Goal: Task Accomplishment & Management: Manage account settings

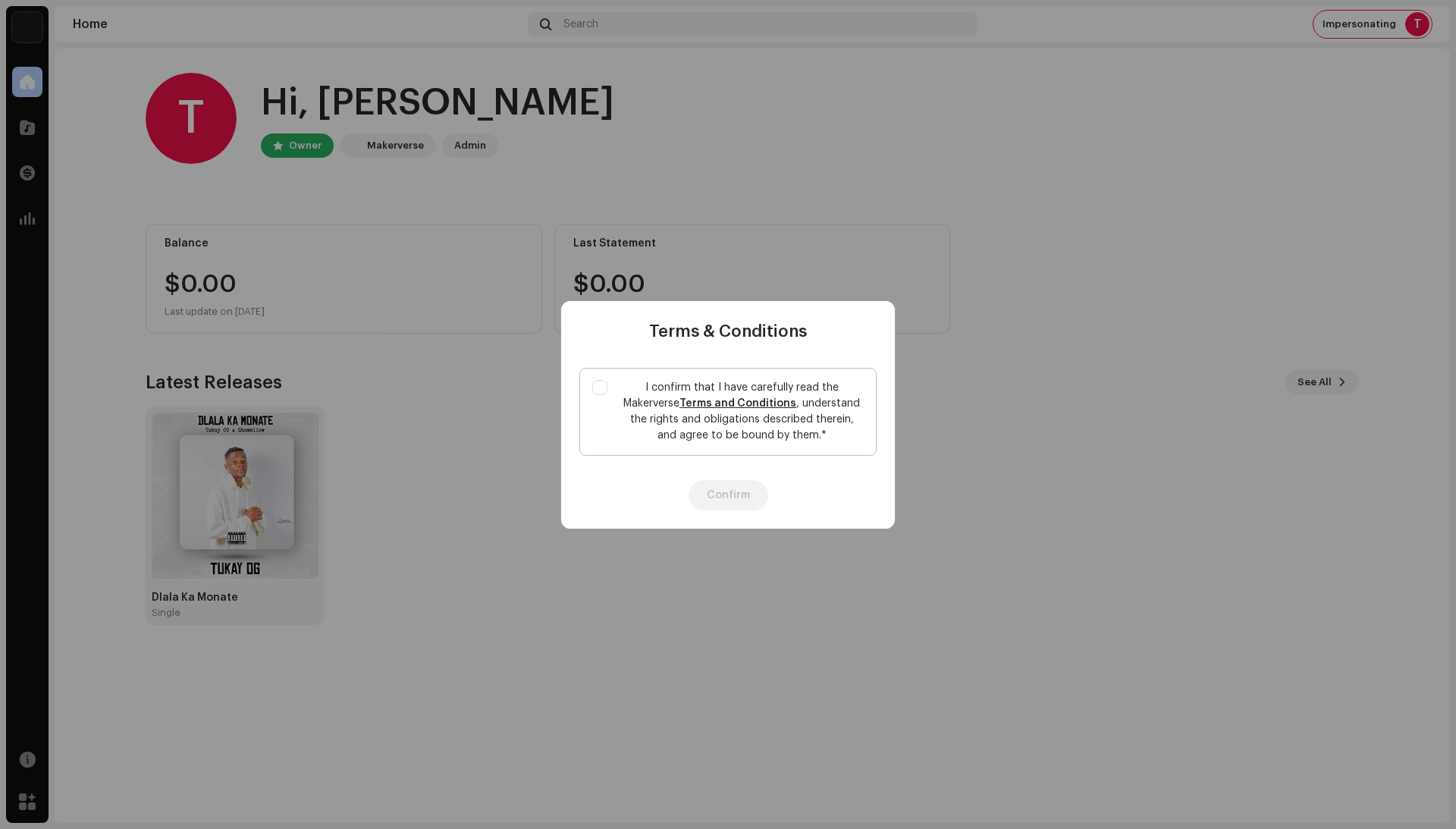
click at [604, 407] on label "I confirm that I have carefully read the Makerverse Terms and Conditions , unde…" at bounding box center [728, 411] width 298 height 88
click at [604, 395] on input "I confirm that I have carefully read the Makerverse Terms and Conditions , unde…" at bounding box center [600, 387] width 15 height 15
checkbox input "true"
click at [701, 488] on button "Confirm" at bounding box center [728, 495] width 80 height 31
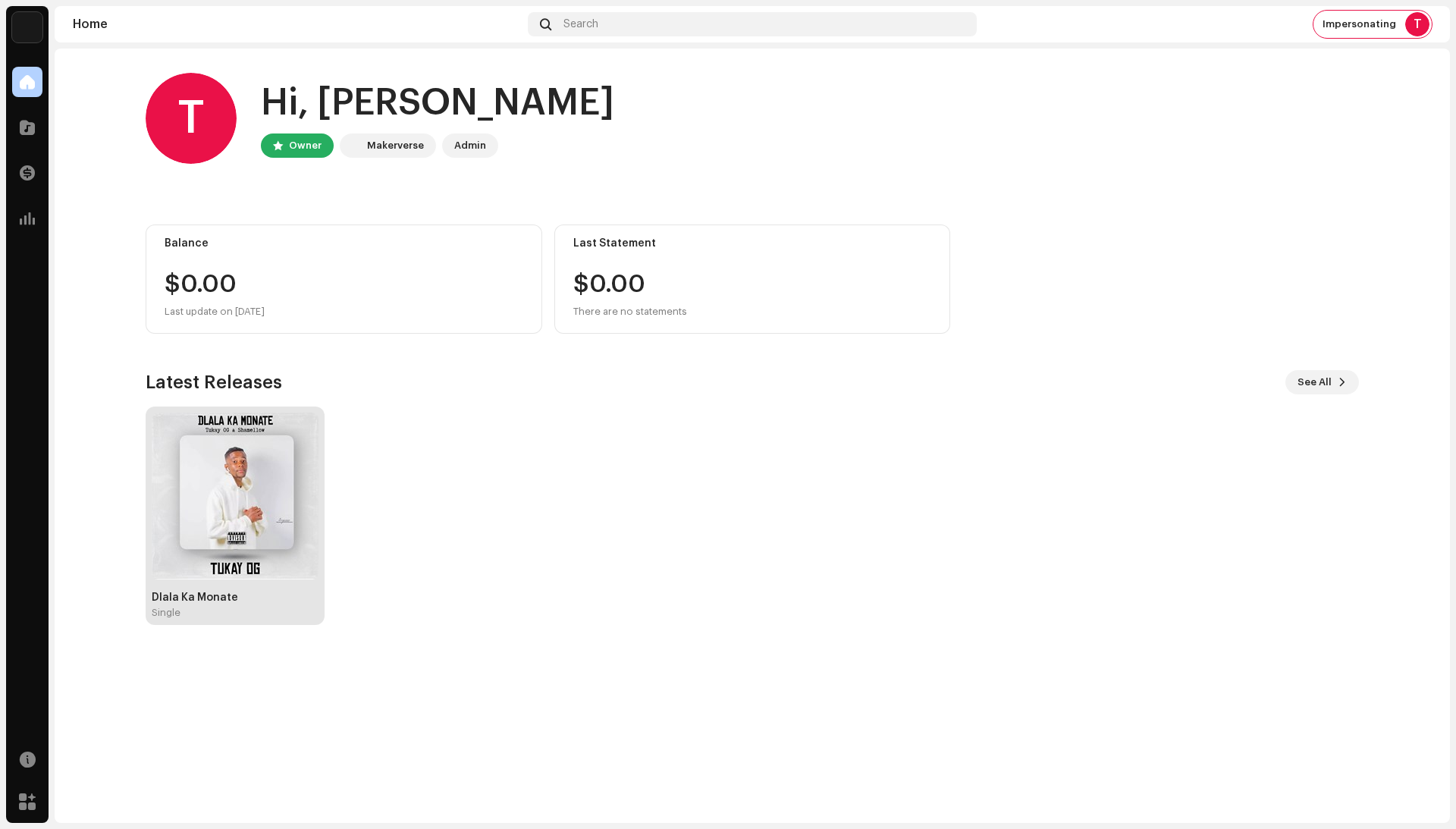
click at [228, 498] on img at bounding box center [234, 495] width 167 height 167
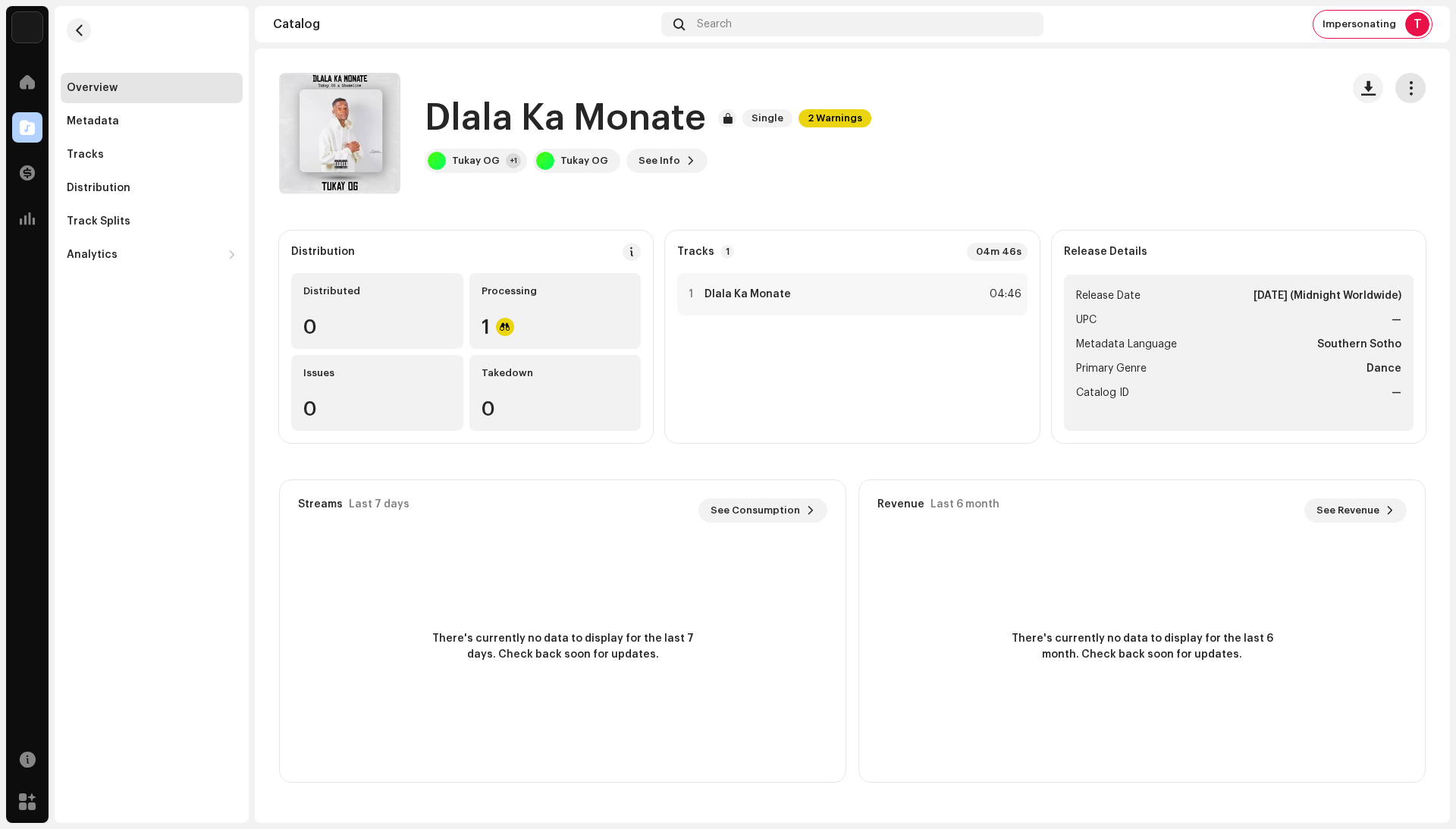
click at [1421, 82] on button "button" at bounding box center [1410, 87] width 31 height 31
click at [1359, 156] on div "Distribute" at bounding box center [1342, 155] width 141 height 12
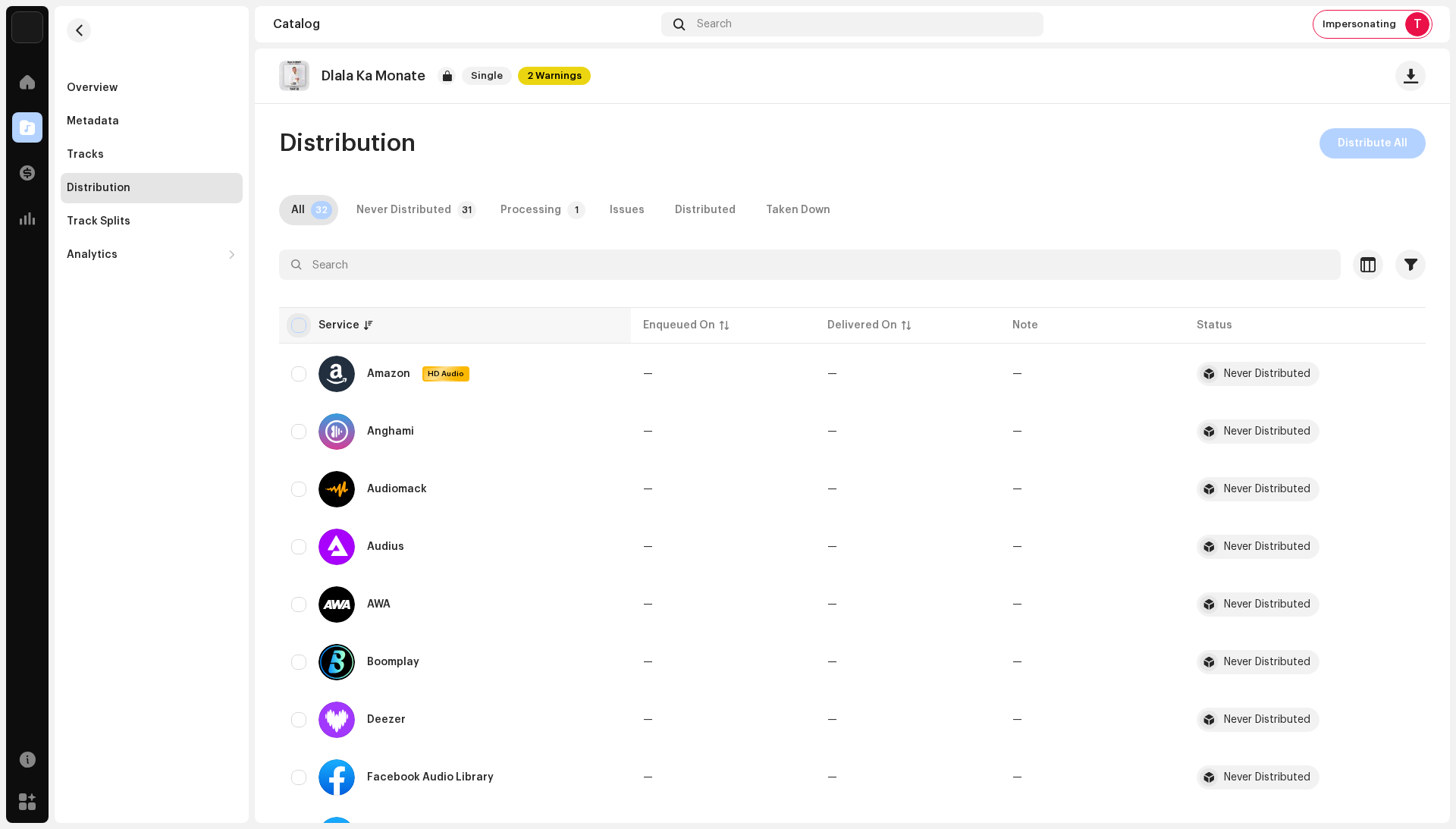
click at [301, 328] on input "checkbox" at bounding box center [299, 326] width 15 height 15
checkbox input "true"
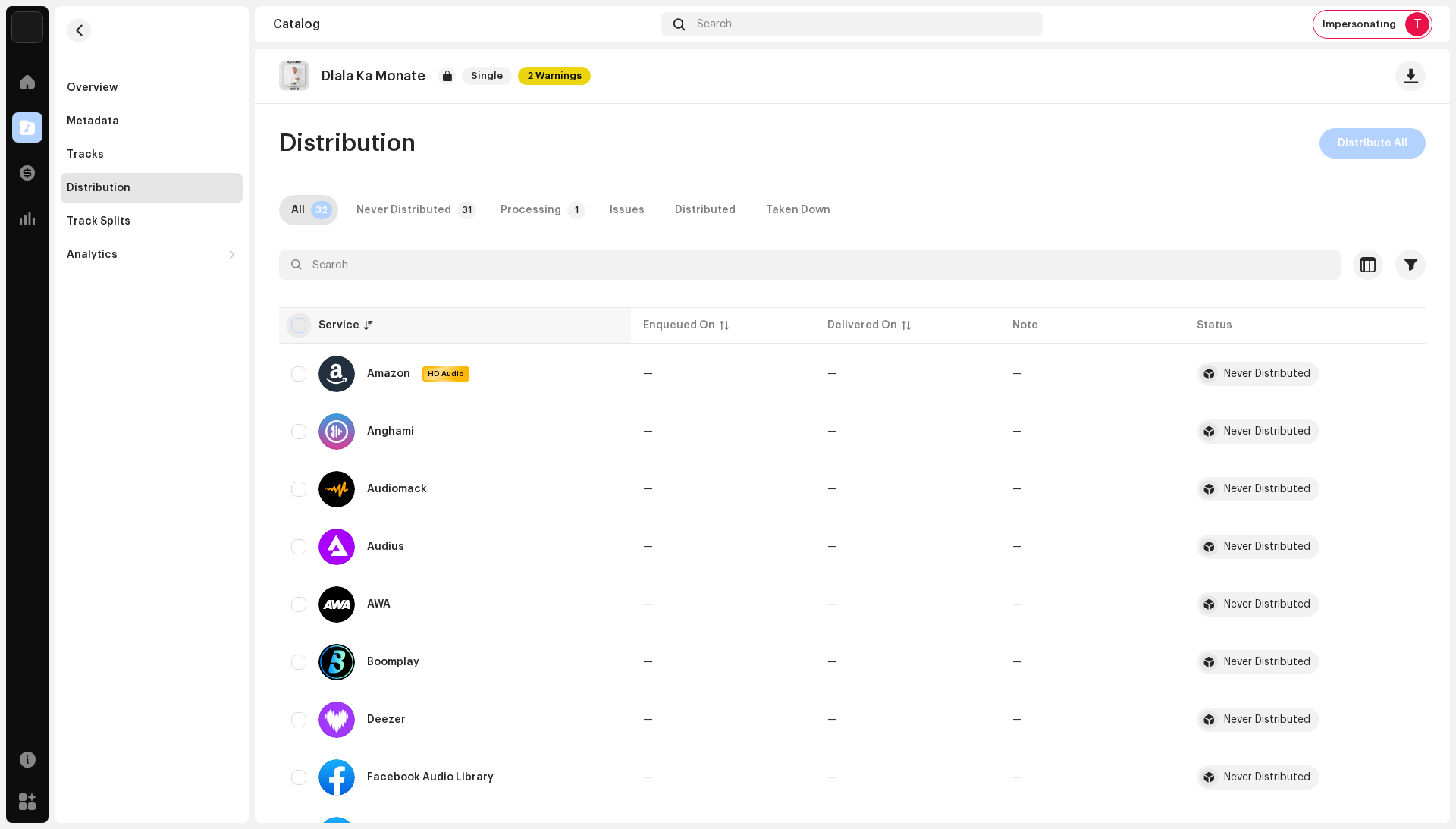
checkbox input "true"
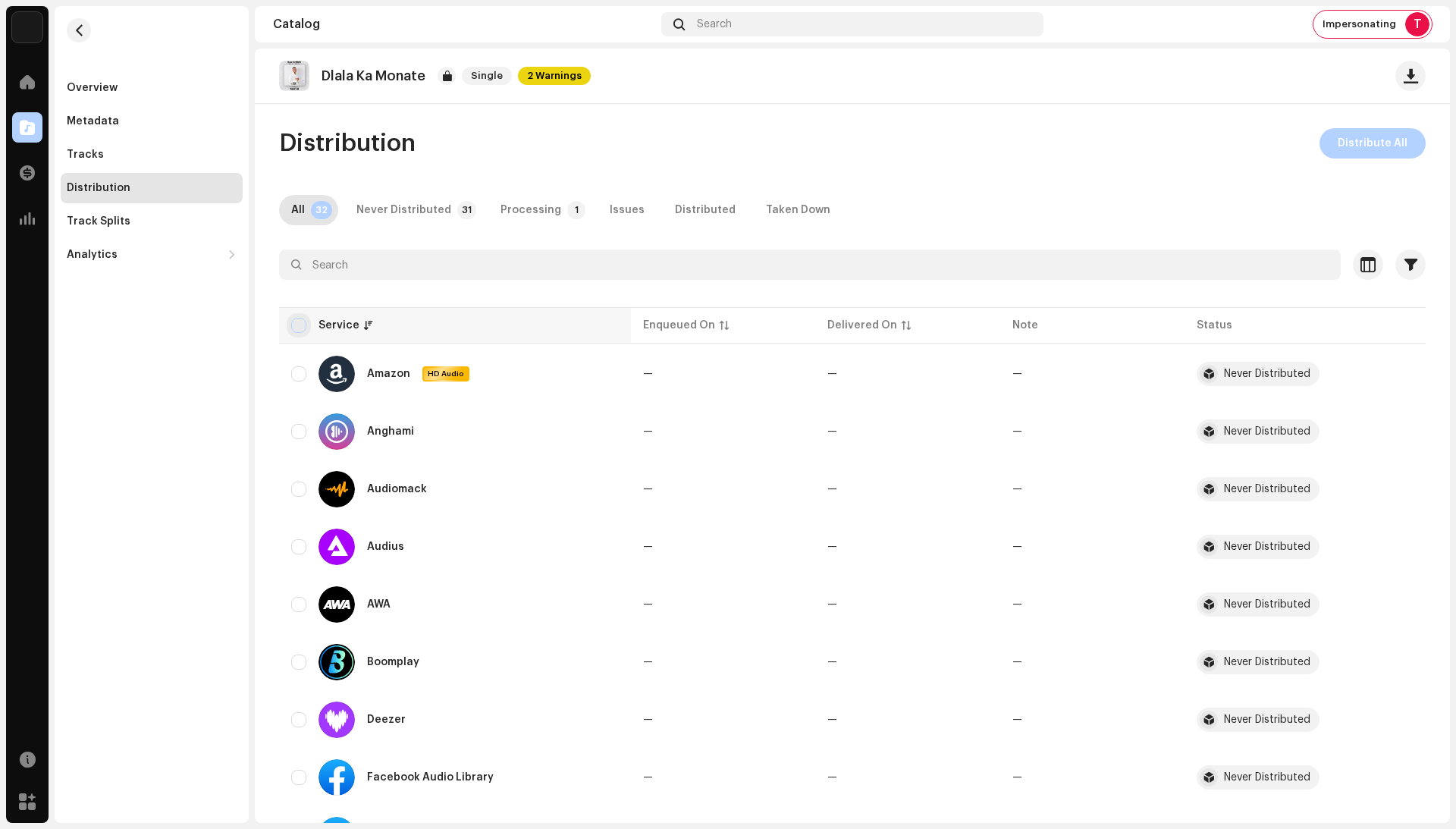
checkbox input "true"
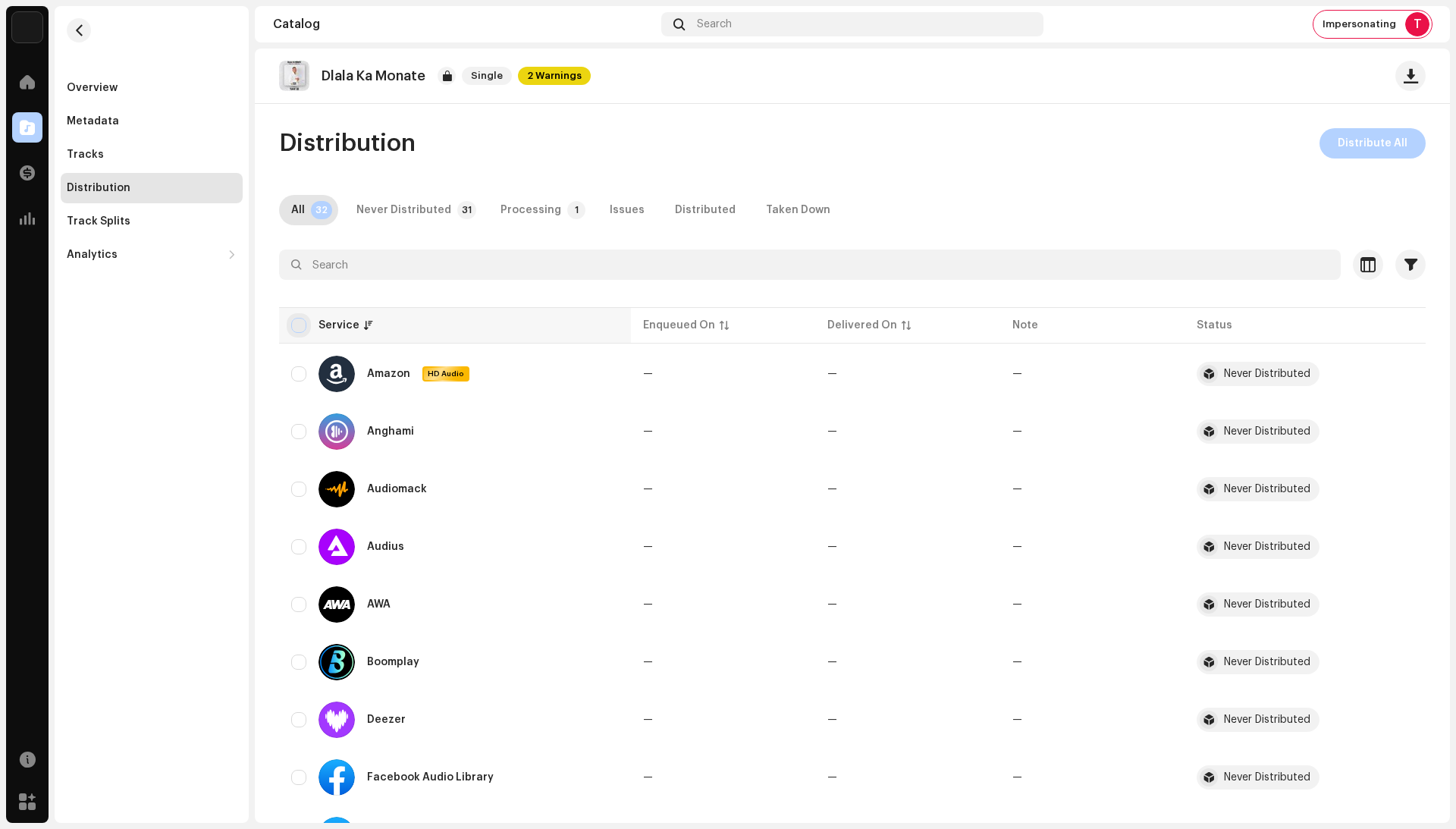
checkbox input "true"
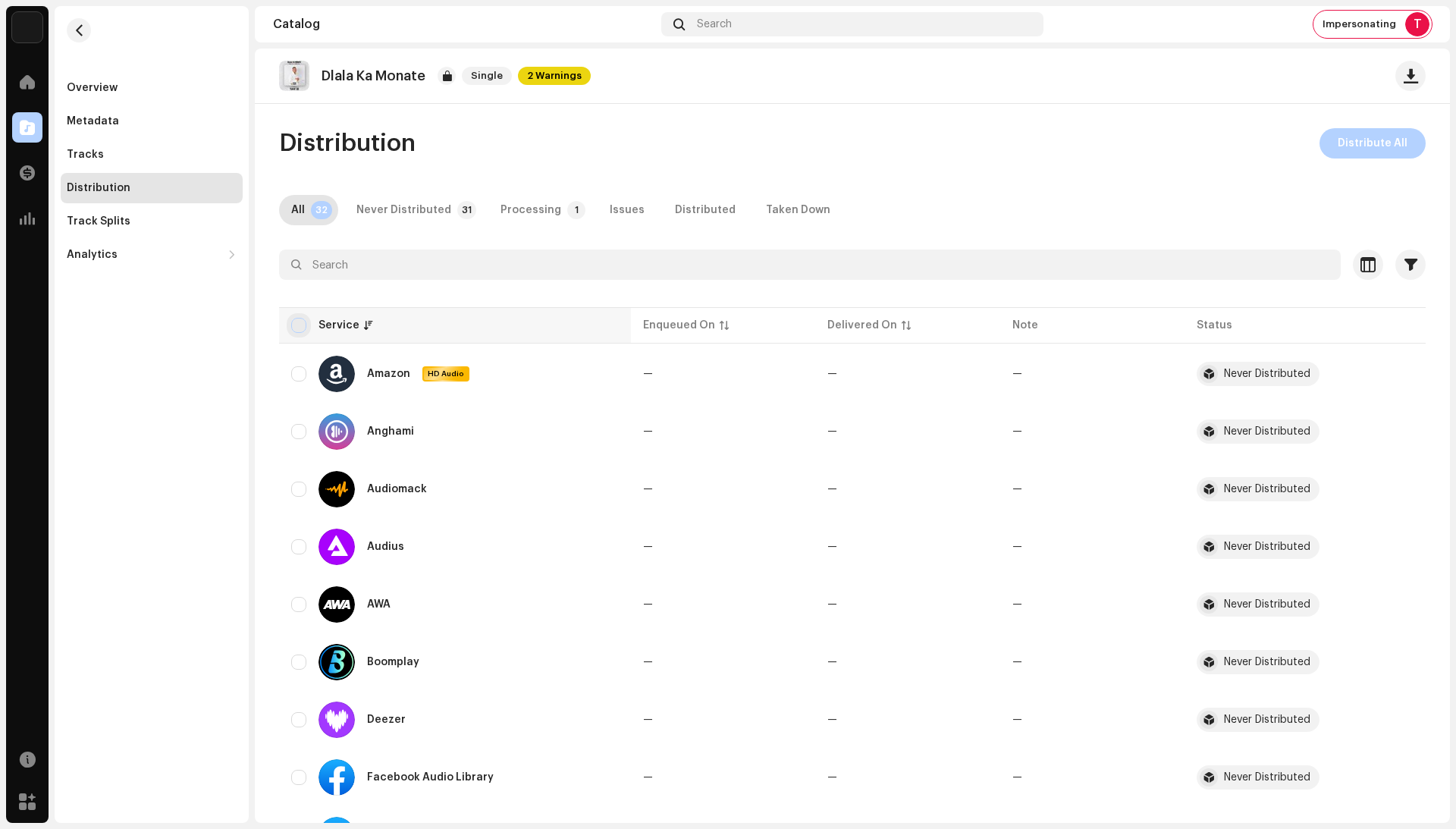
checkbox input "true"
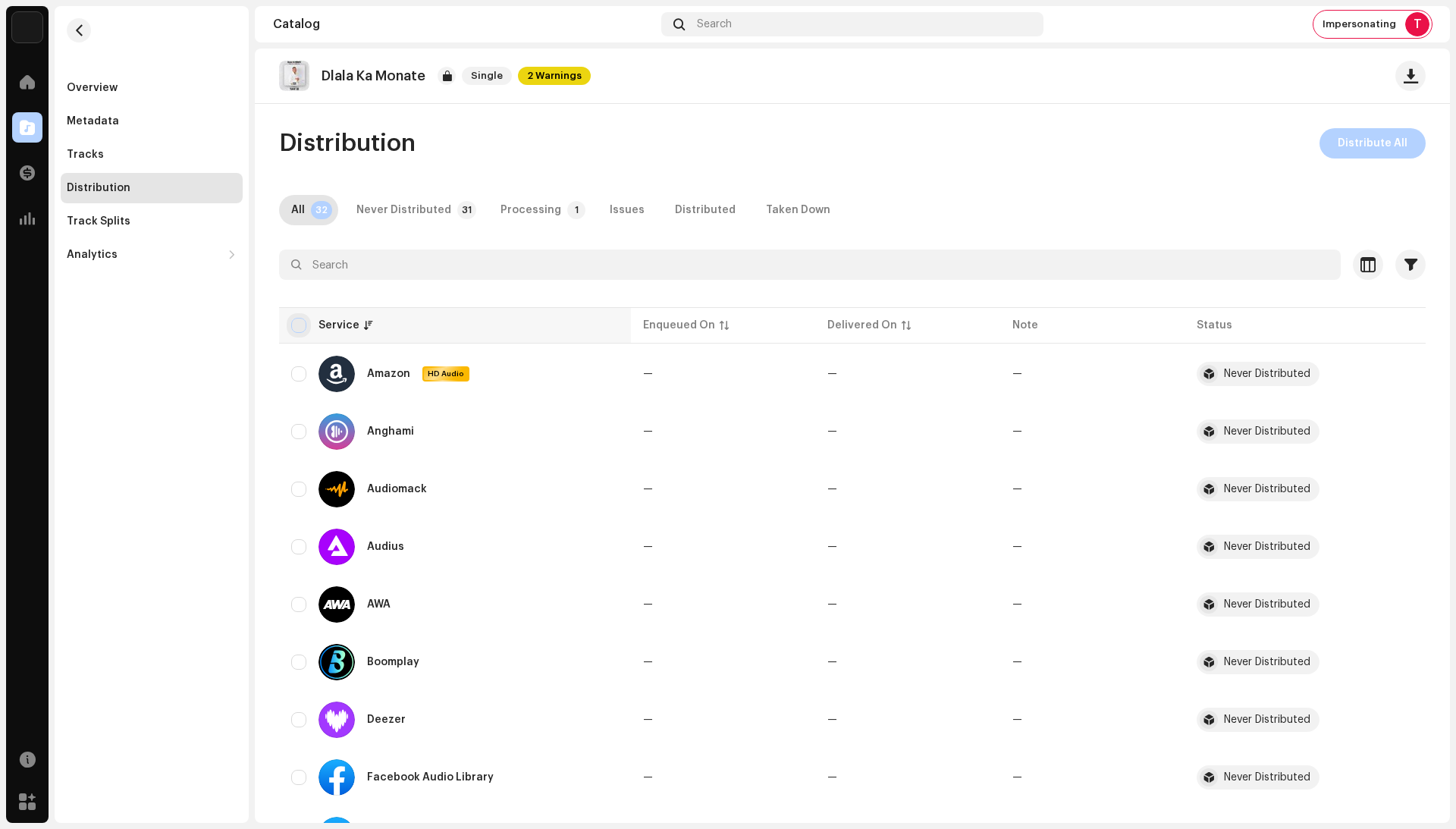
checkbox input "true"
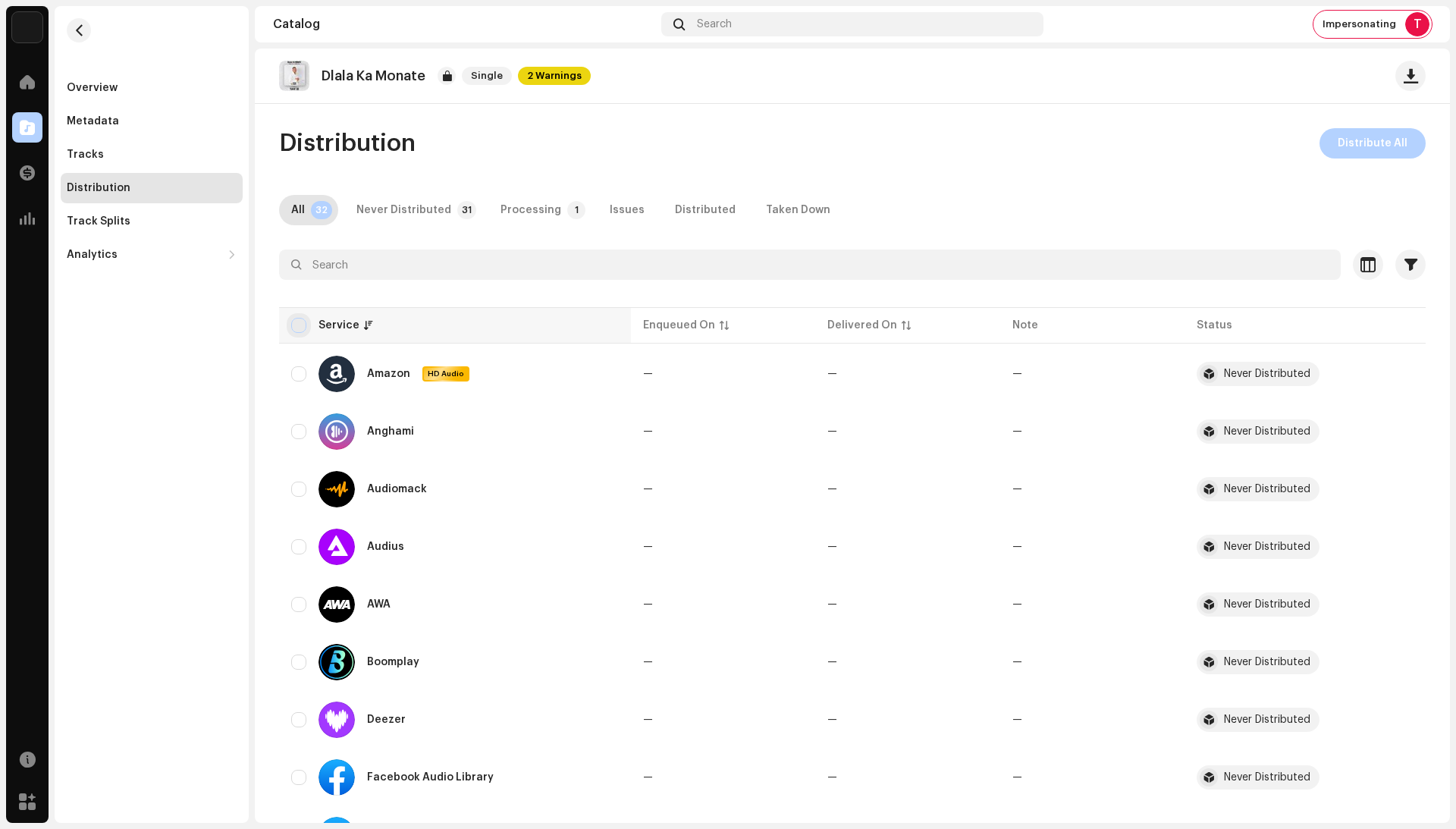
checkbox input "true"
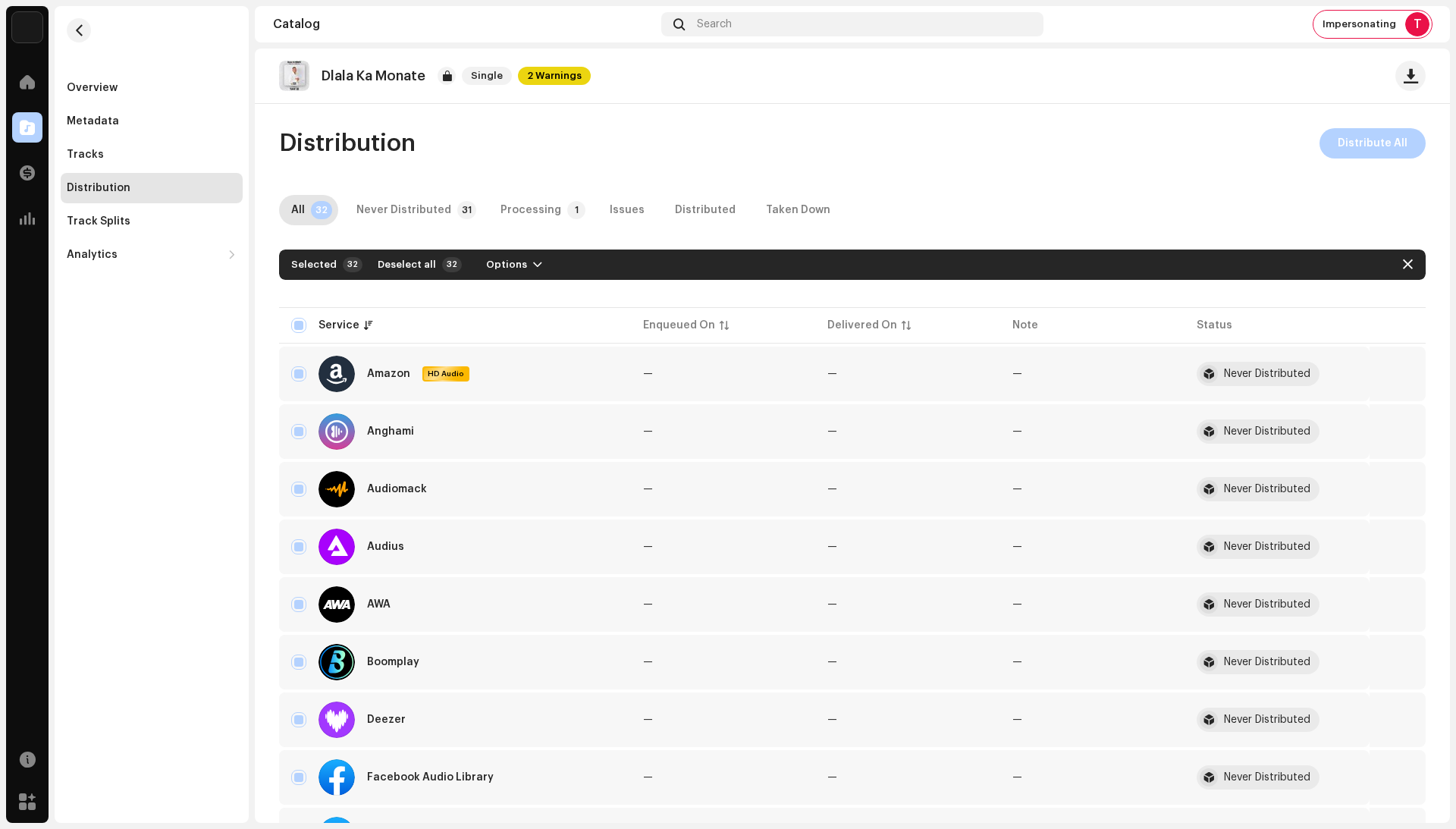
drag, startPoint x: 440, startPoint y: 200, endPoint x: 301, endPoint y: 289, distance: 165.1
click at [440, 200] on div "Never Distributed" at bounding box center [404, 209] width 95 height 31
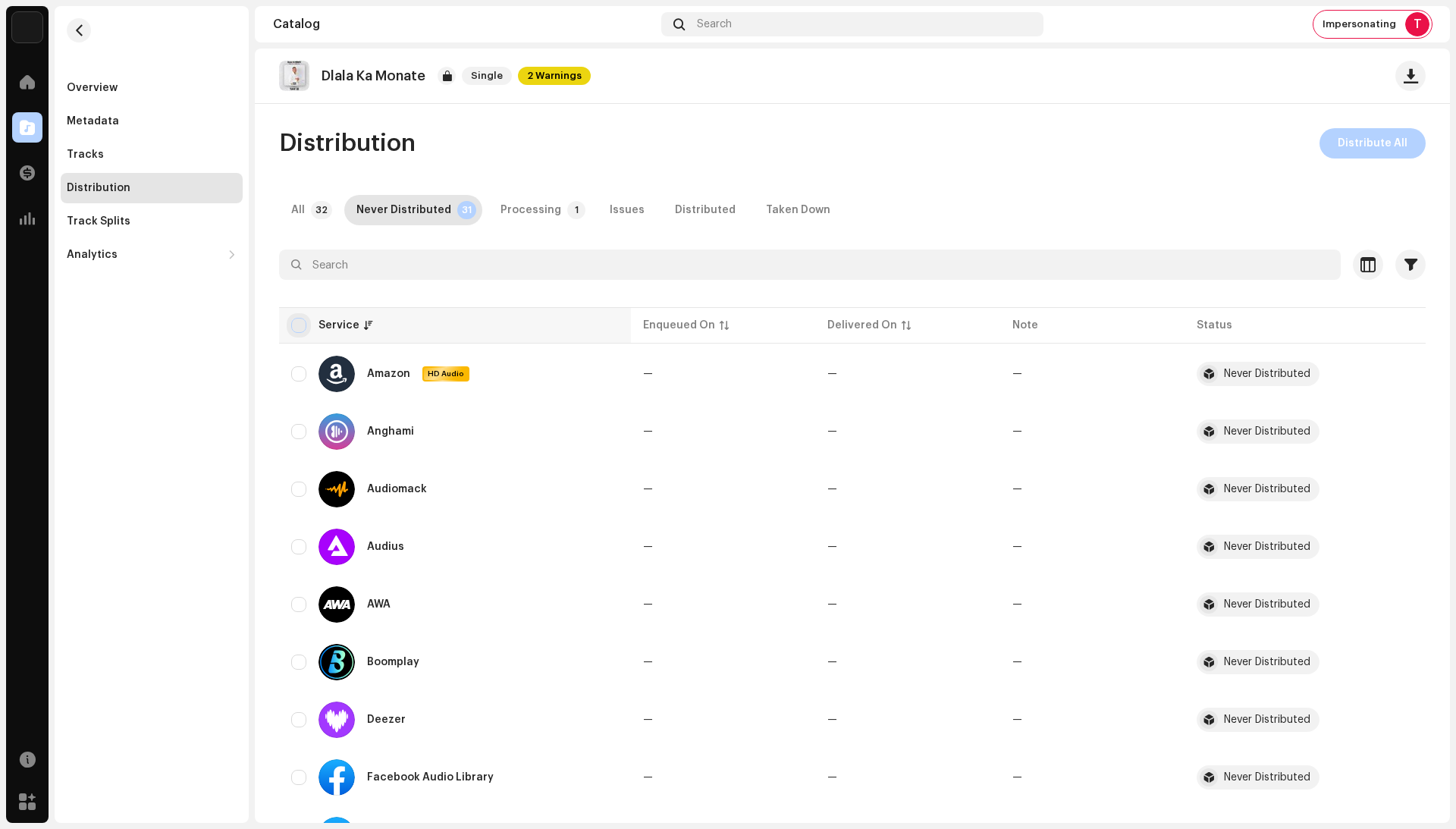
click at [296, 326] on input "checkbox" at bounding box center [299, 326] width 15 height 15
checkbox input "true"
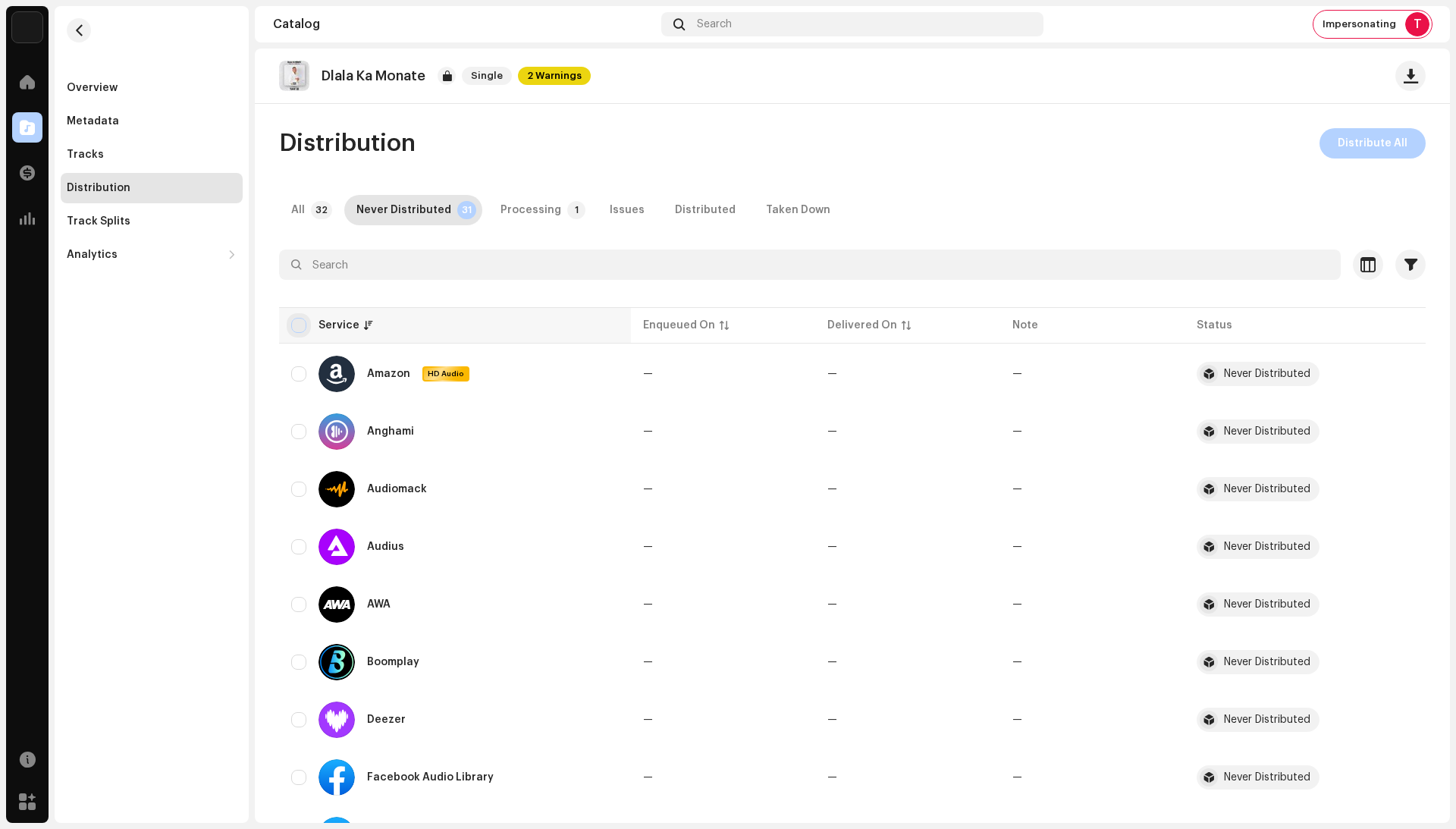
checkbox input "true"
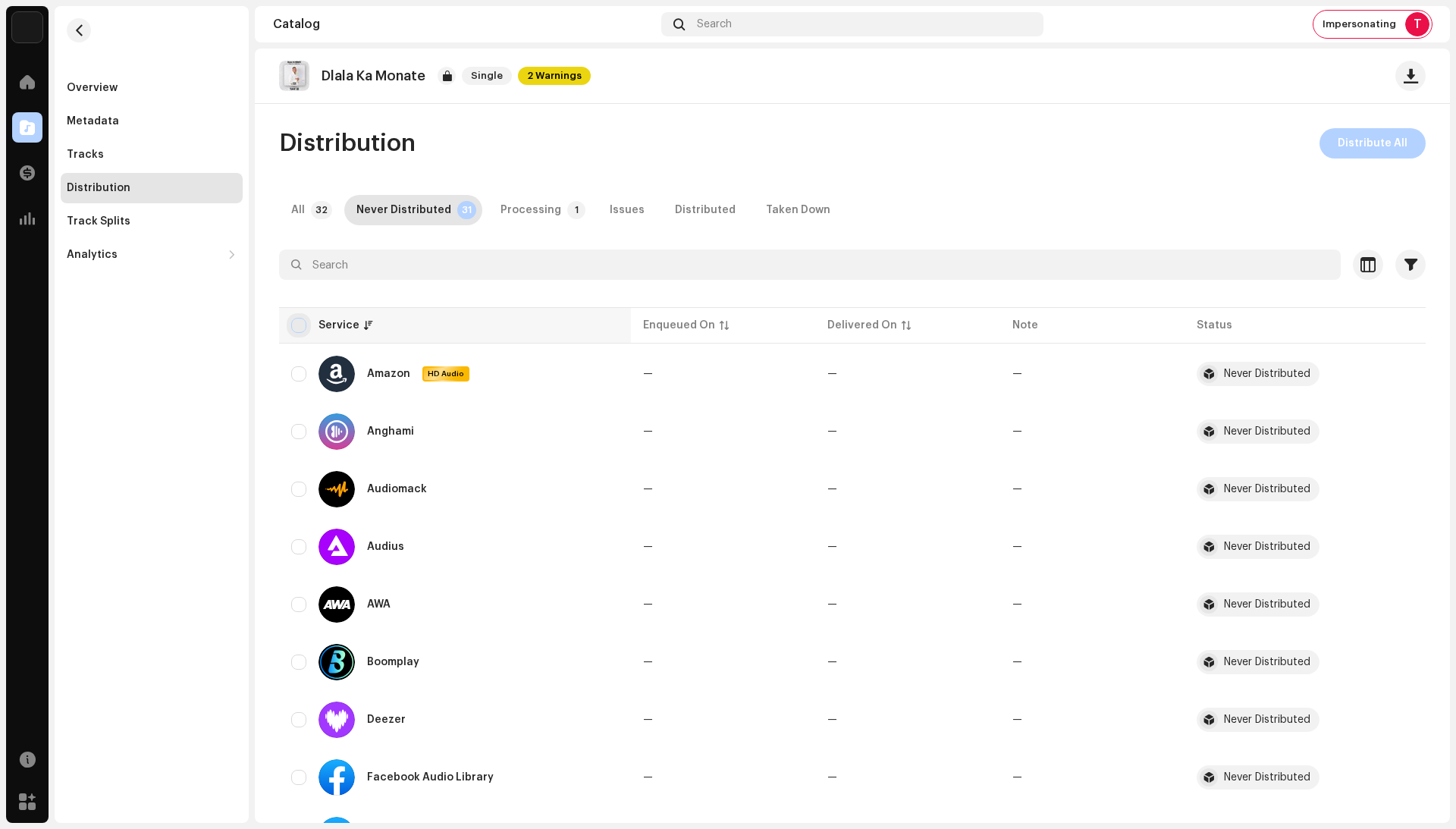
checkbox input "true"
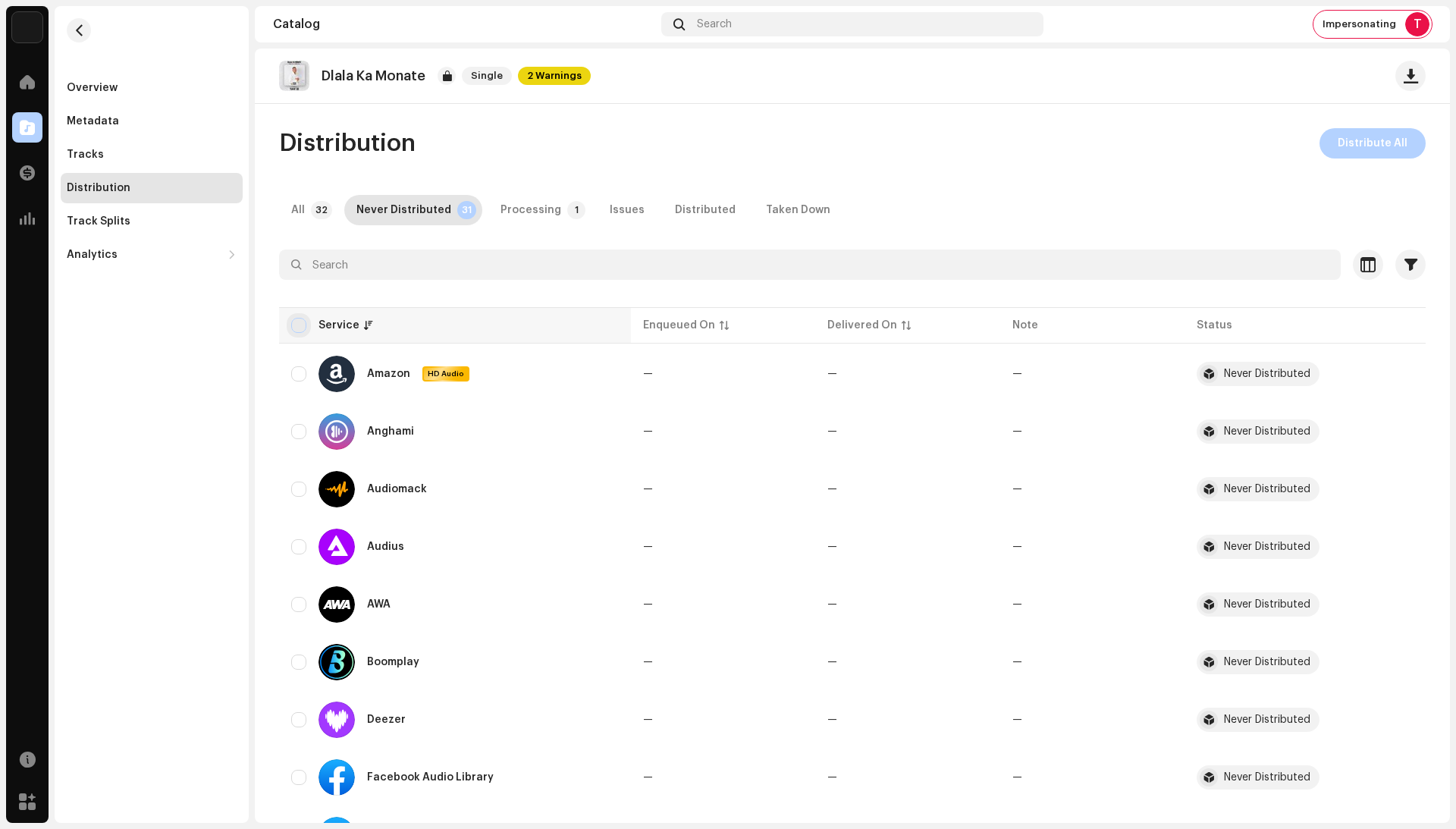
checkbox input "true"
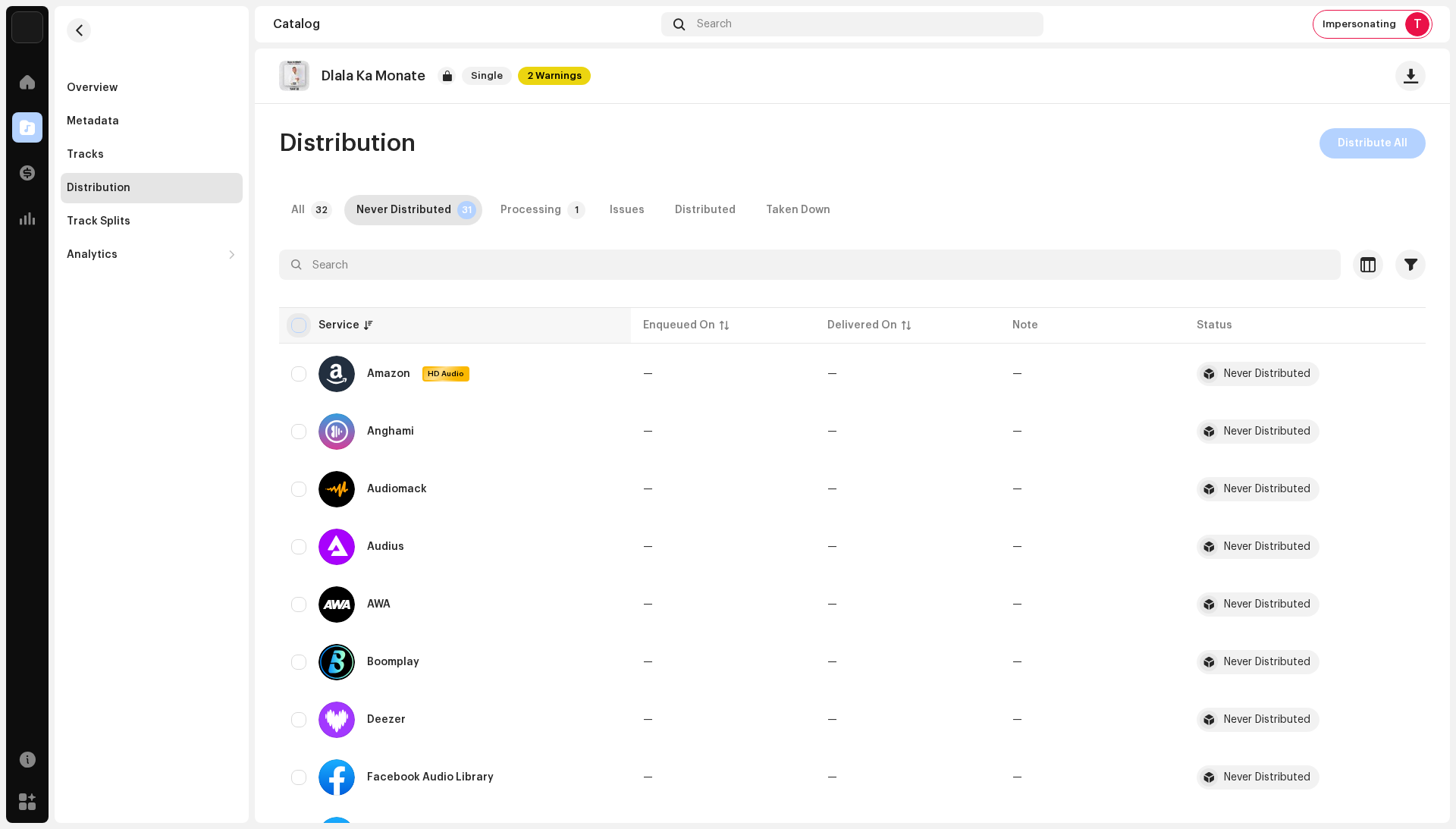
checkbox input "true"
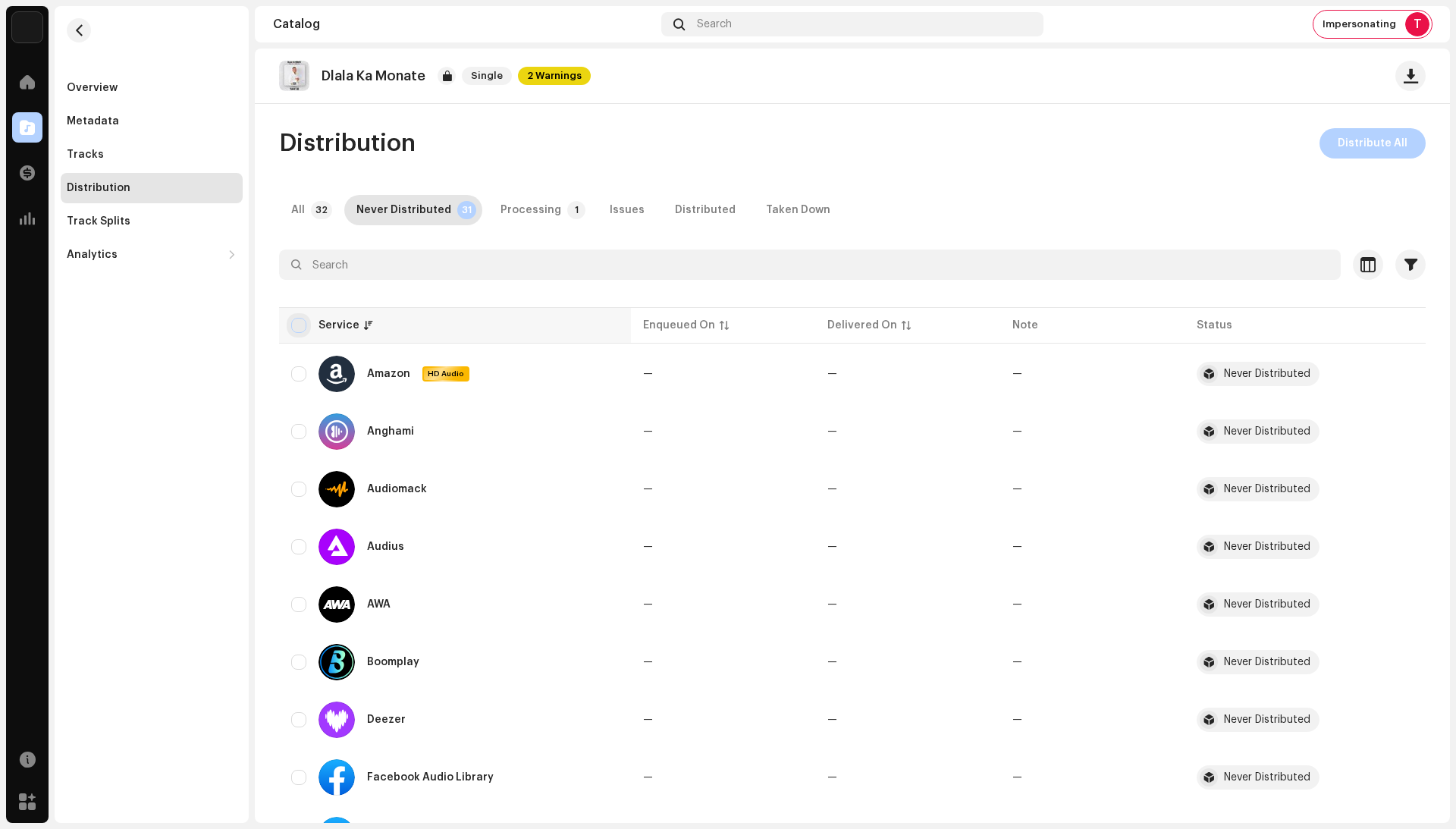
checkbox input "true"
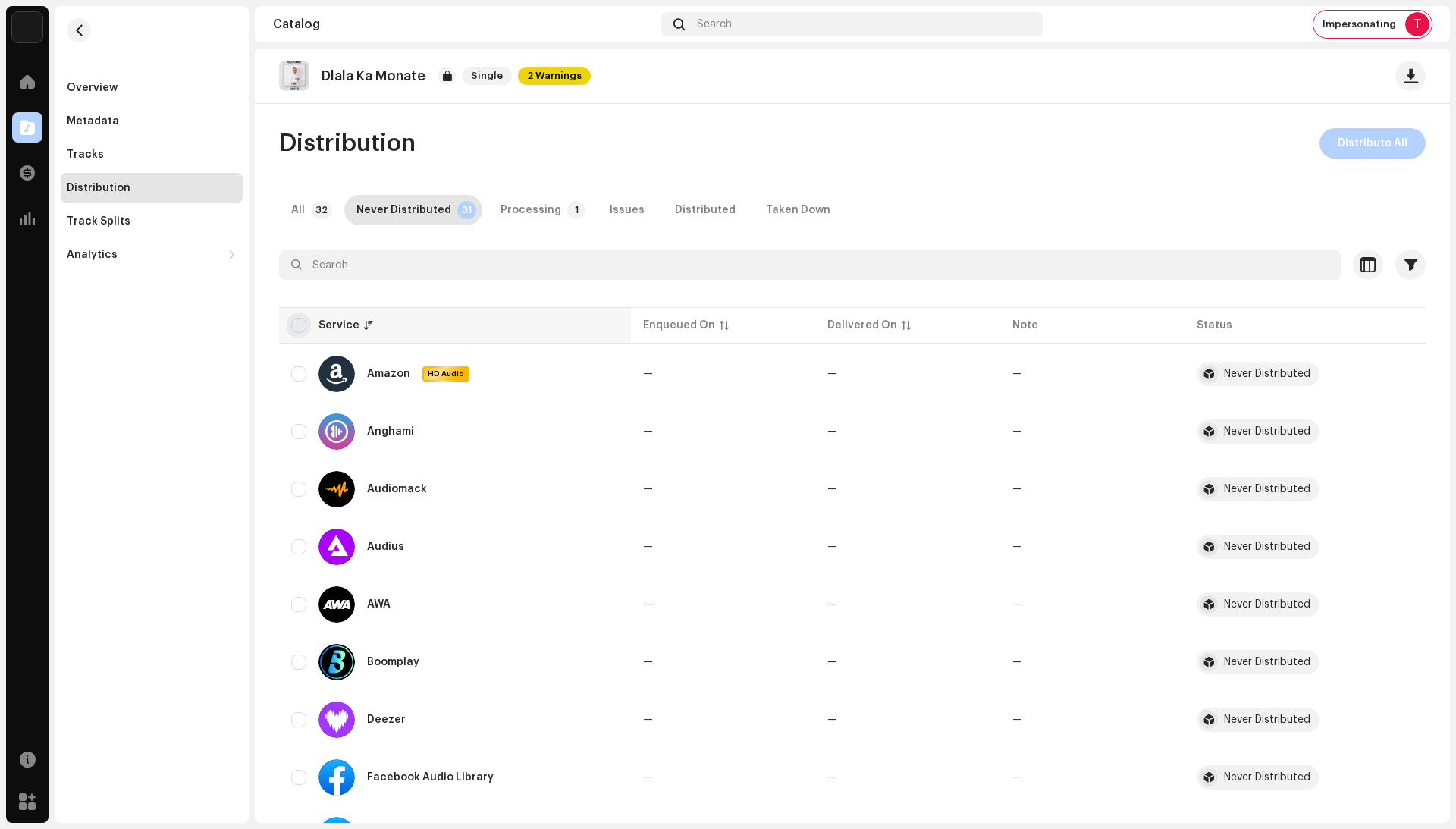
checkbox input "true"
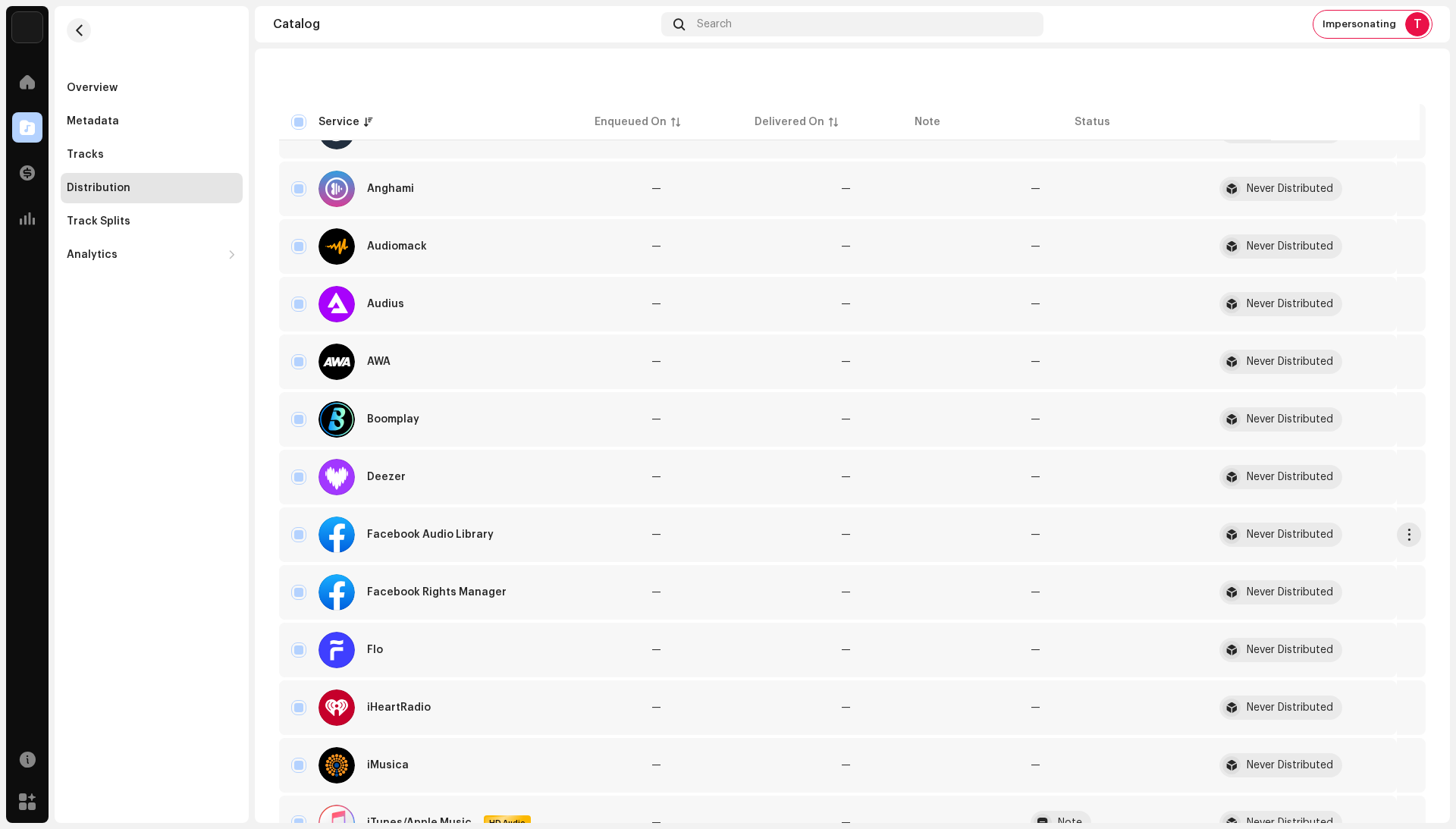
scroll to position [267, 0]
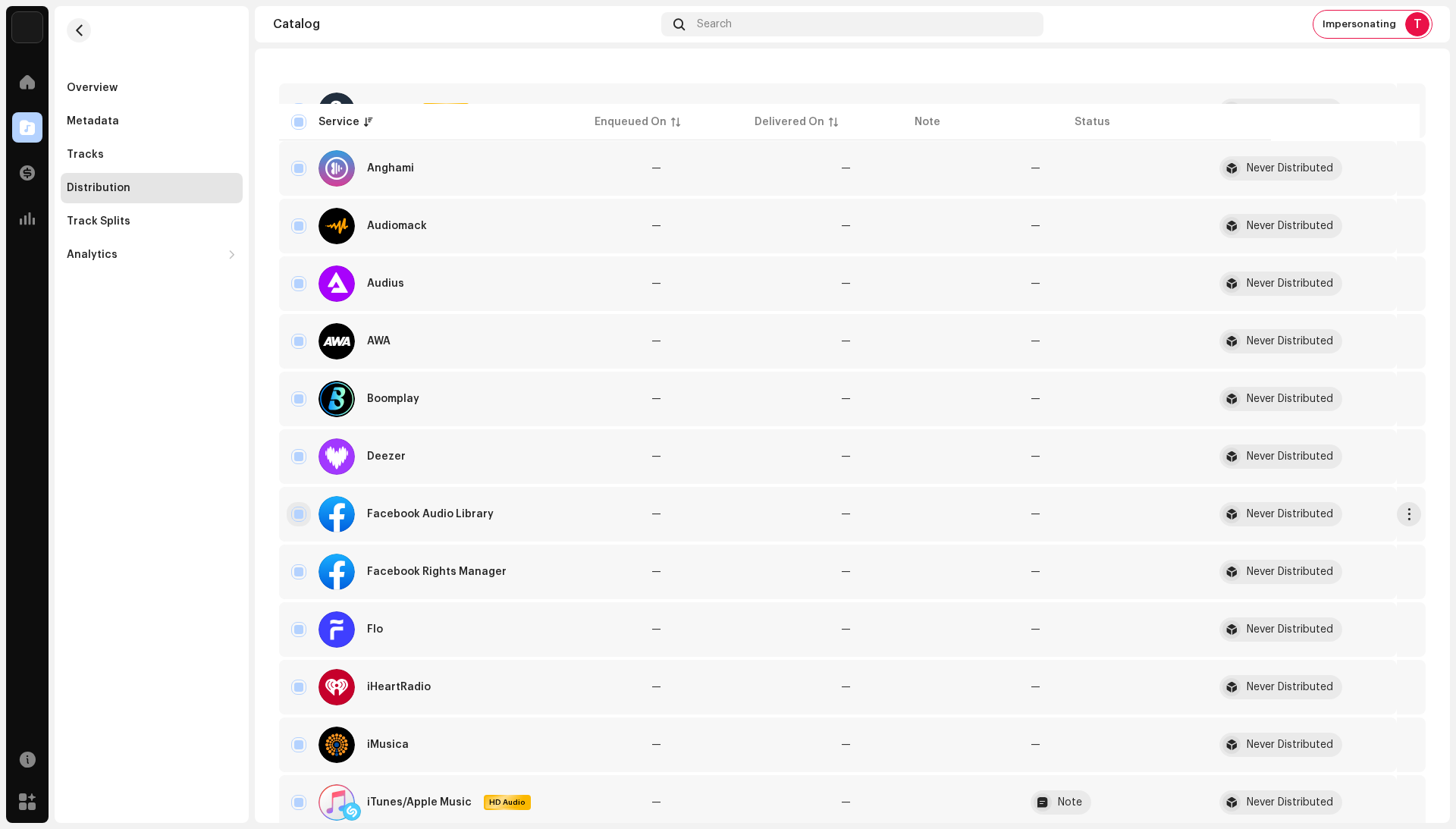
click at [303, 513] on input "Row Selected" at bounding box center [299, 514] width 15 height 15
checkbox input "false"
click at [301, 568] on input "Row Selected" at bounding box center [299, 571] width 15 height 15
checkbox input "false"
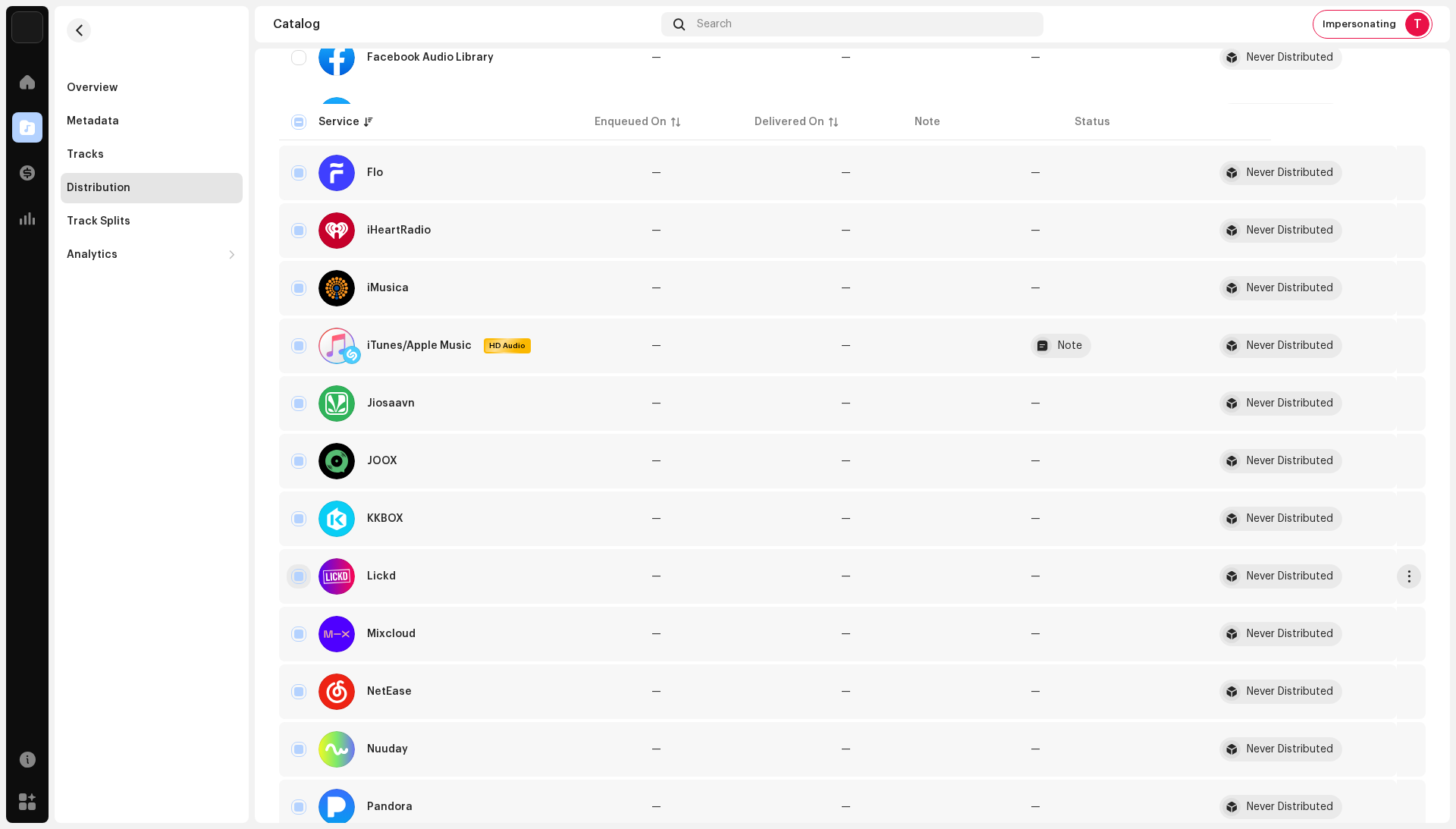
click at [299, 577] on input "Row Selected" at bounding box center [299, 576] width 15 height 15
checkbox input "false"
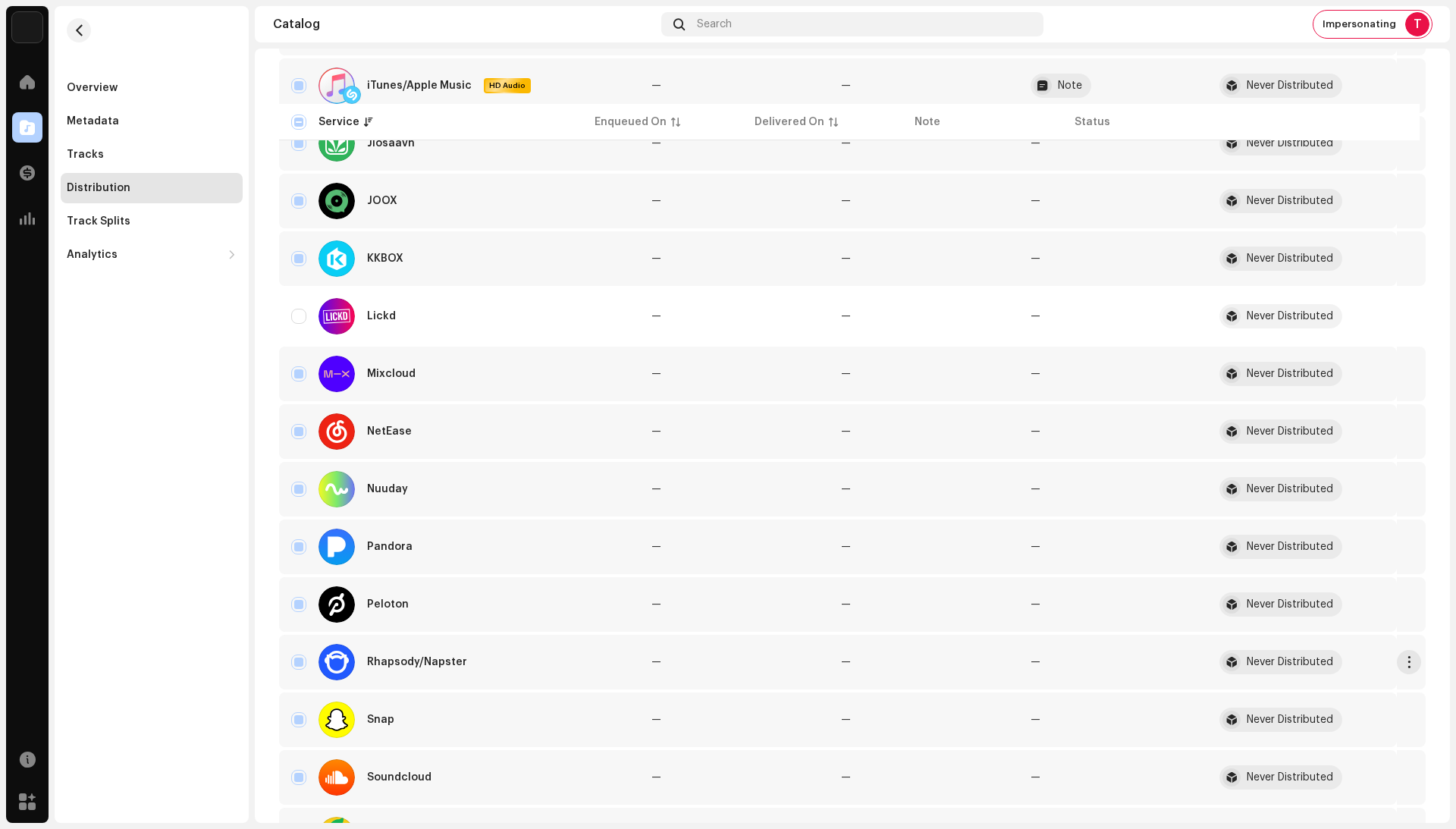
scroll to position [1039, 0]
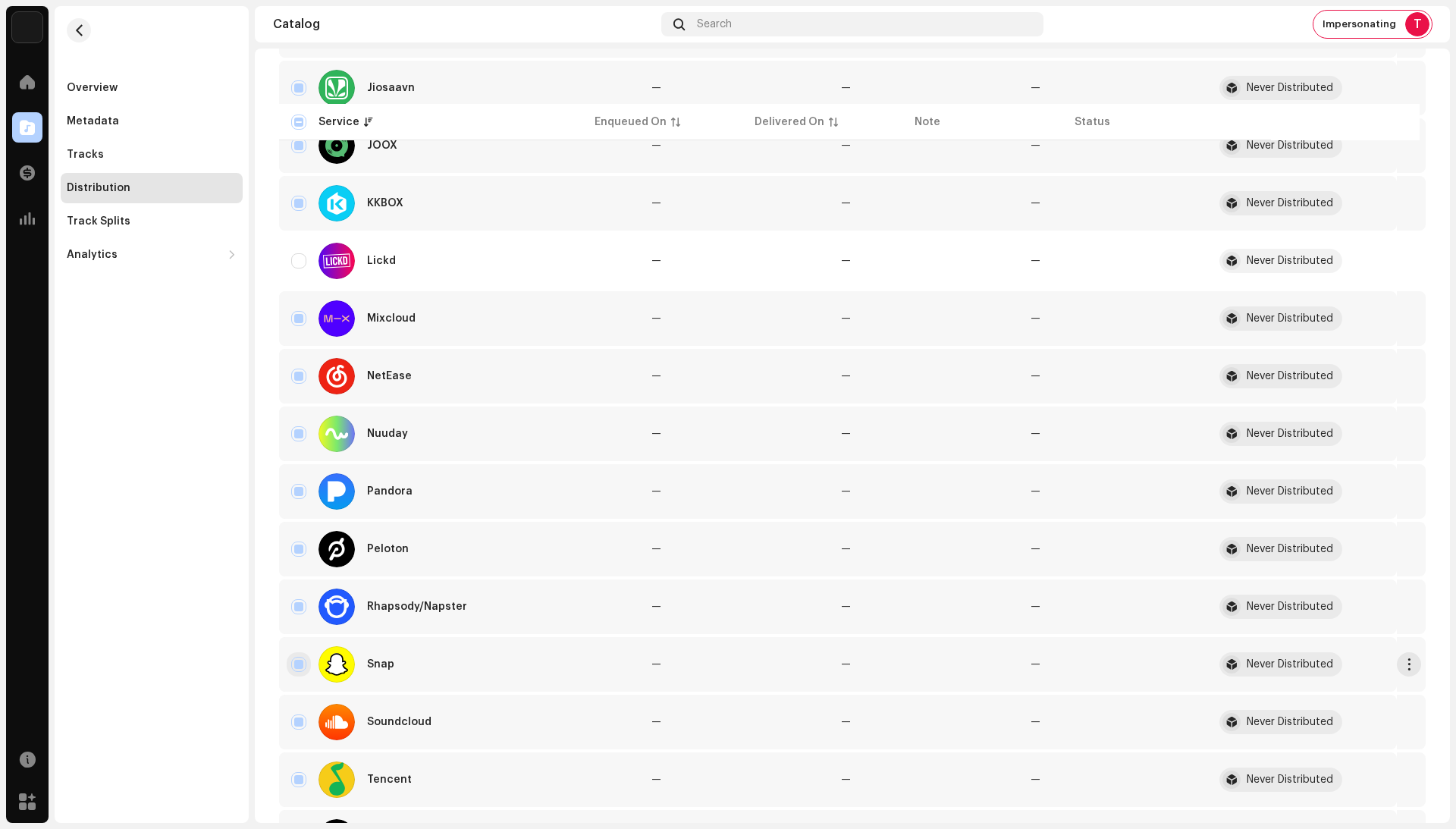
click at [292, 662] on input "Row Selected" at bounding box center [299, 664] width 15 height 15
checkbox input "false"
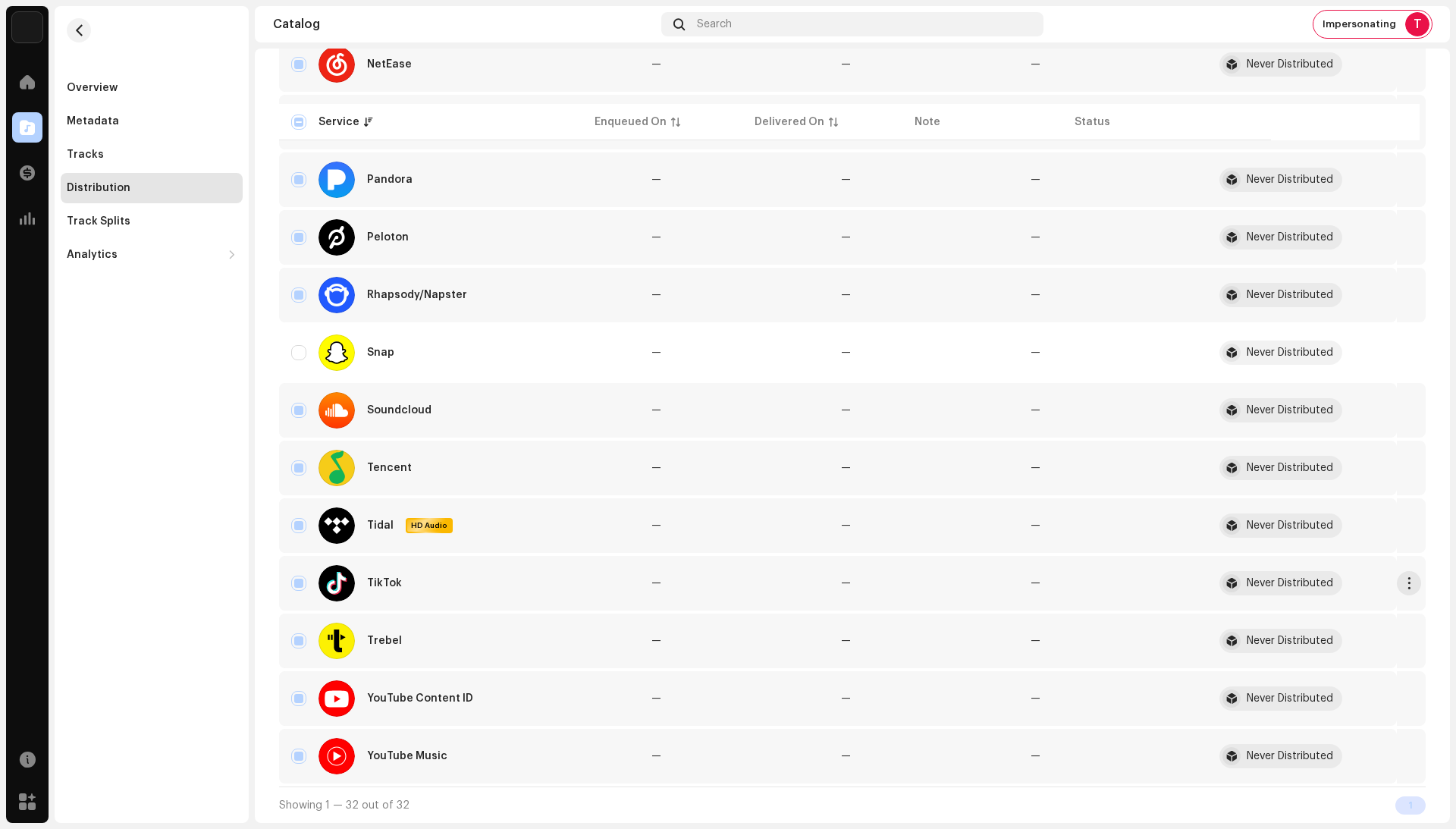
scroll to position [1351, 0]
click at [301, 581] on input "Row Selected" at bounding box center [299, 583] width 15 height 15
checkbox input "false"
click at [301, 699] on input "Row Selected" at bounding box center [299, 699] width 15 height 15
checkbox input "false"
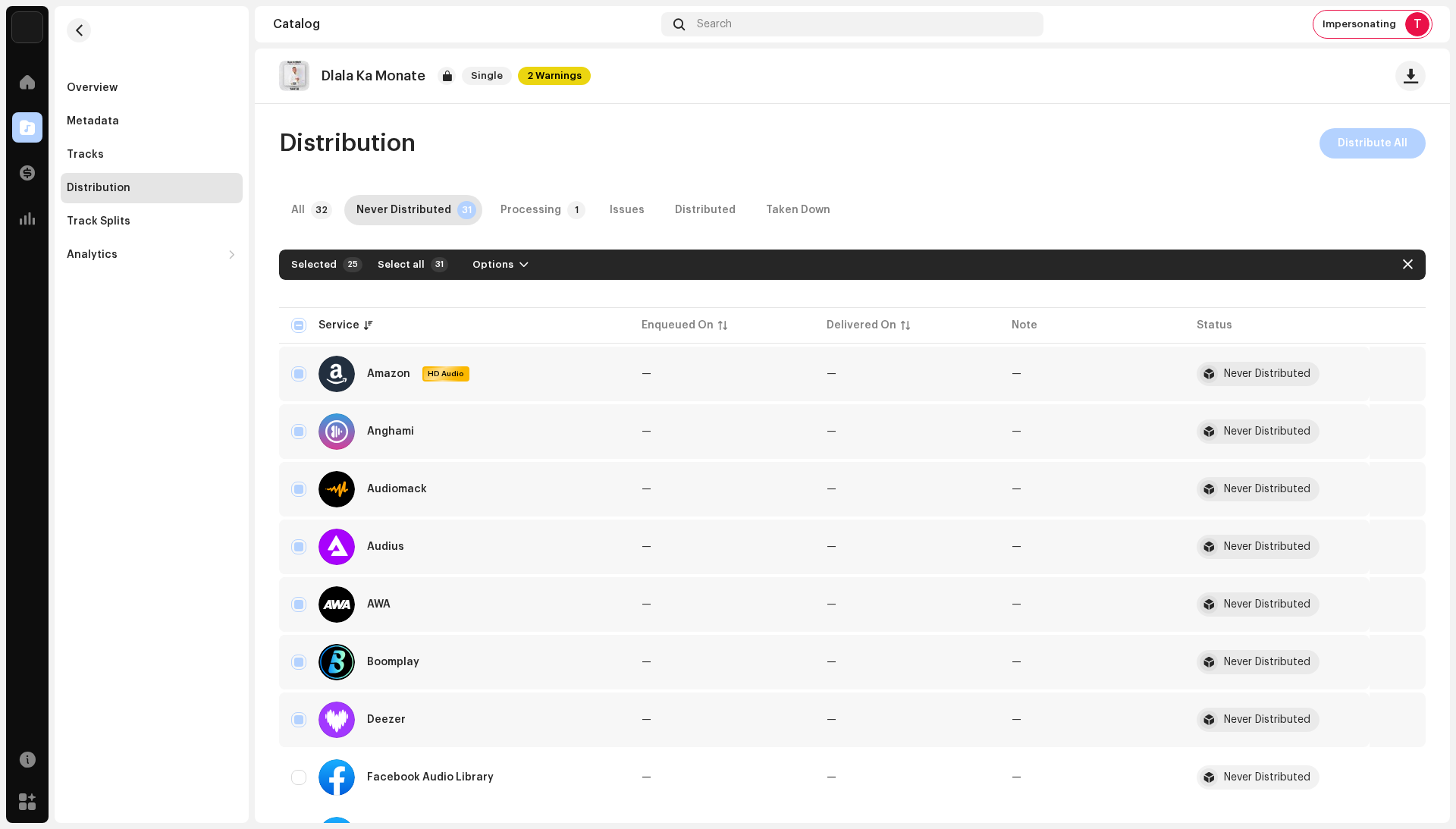
scroll to position [0, 0]
click at [523, 264] on button "Options" at bounding box center [501, 264] width 80 height 24
click at [515, 301] on span "Distribute" at bounding box center [493, 299] width 54 height 12
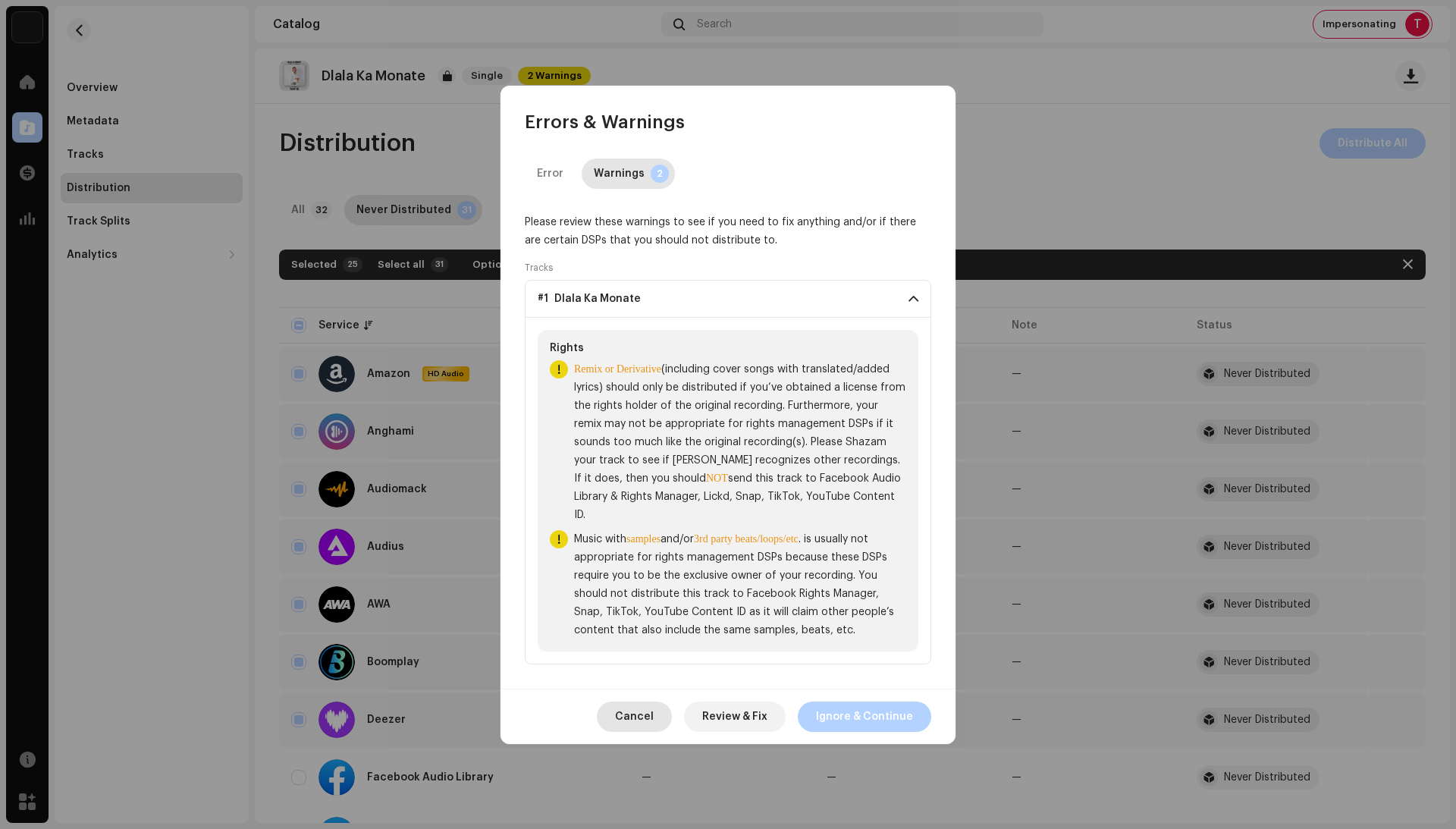
click at [635, 708] on span "Cancel" at bounding box center [634, 716] width 39 height 31
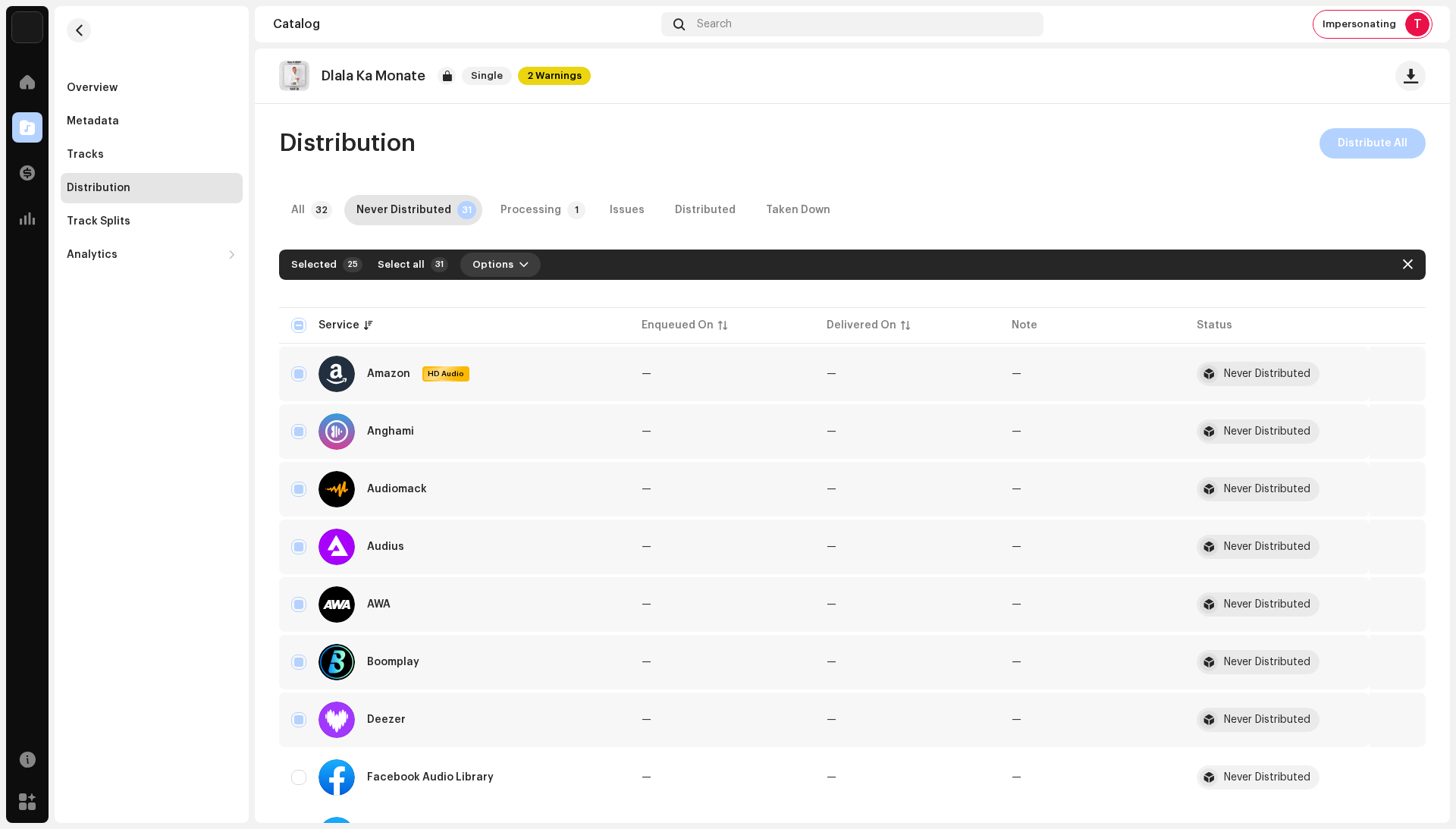
click at [502, 261] on span "Options" at bounding box center [493, 264] width 41 height 31
click at [484, 272] on span "Options" at bounding box center [493, 264] width 41 height 31
click at [516, 301] on span "Distribute" at bounding box center [493, 299] width 54 height 12
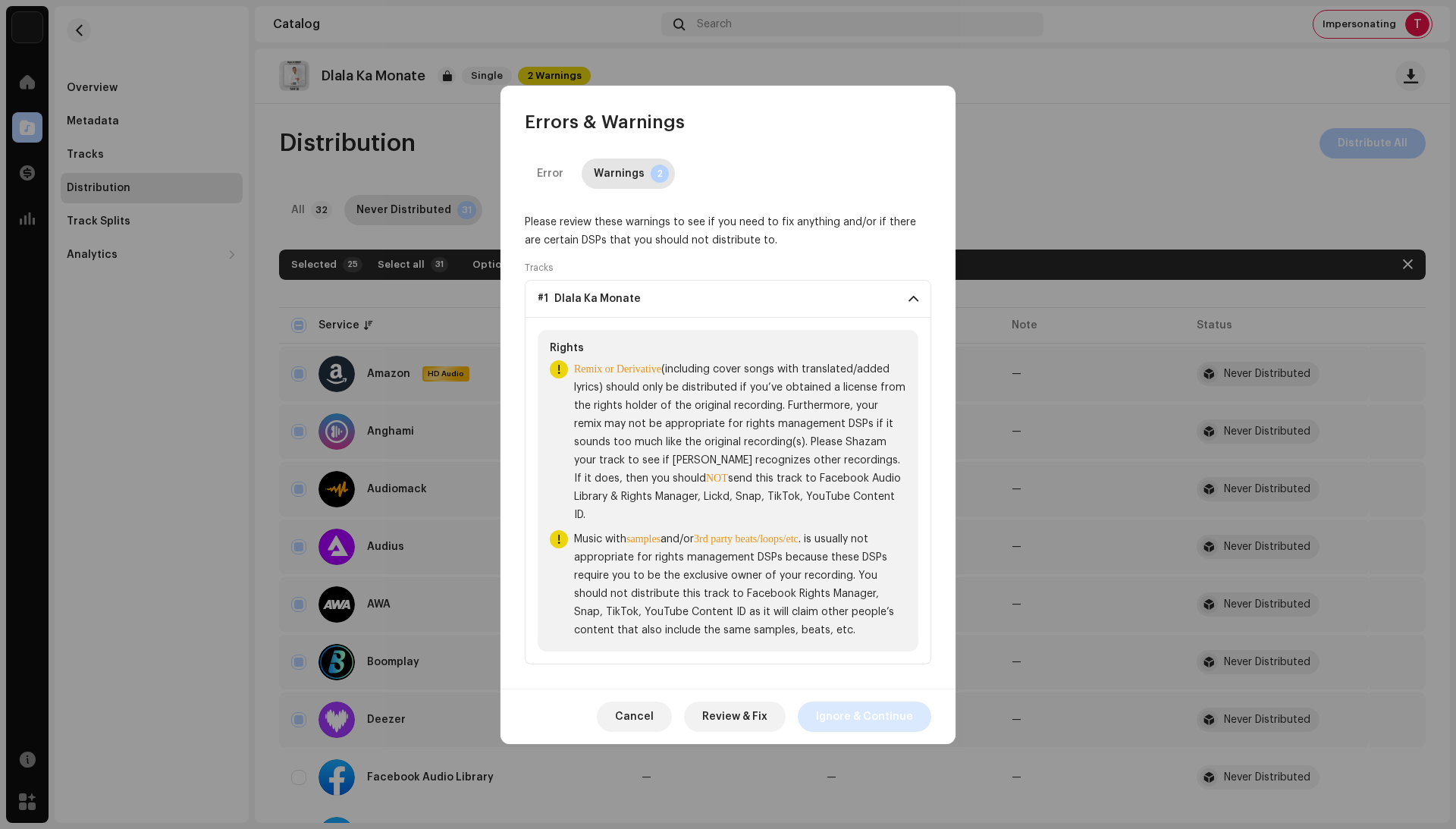
click at [847, 707] on span "Ignore & Continue" at bounding box center [864, 716] width 97 height 31
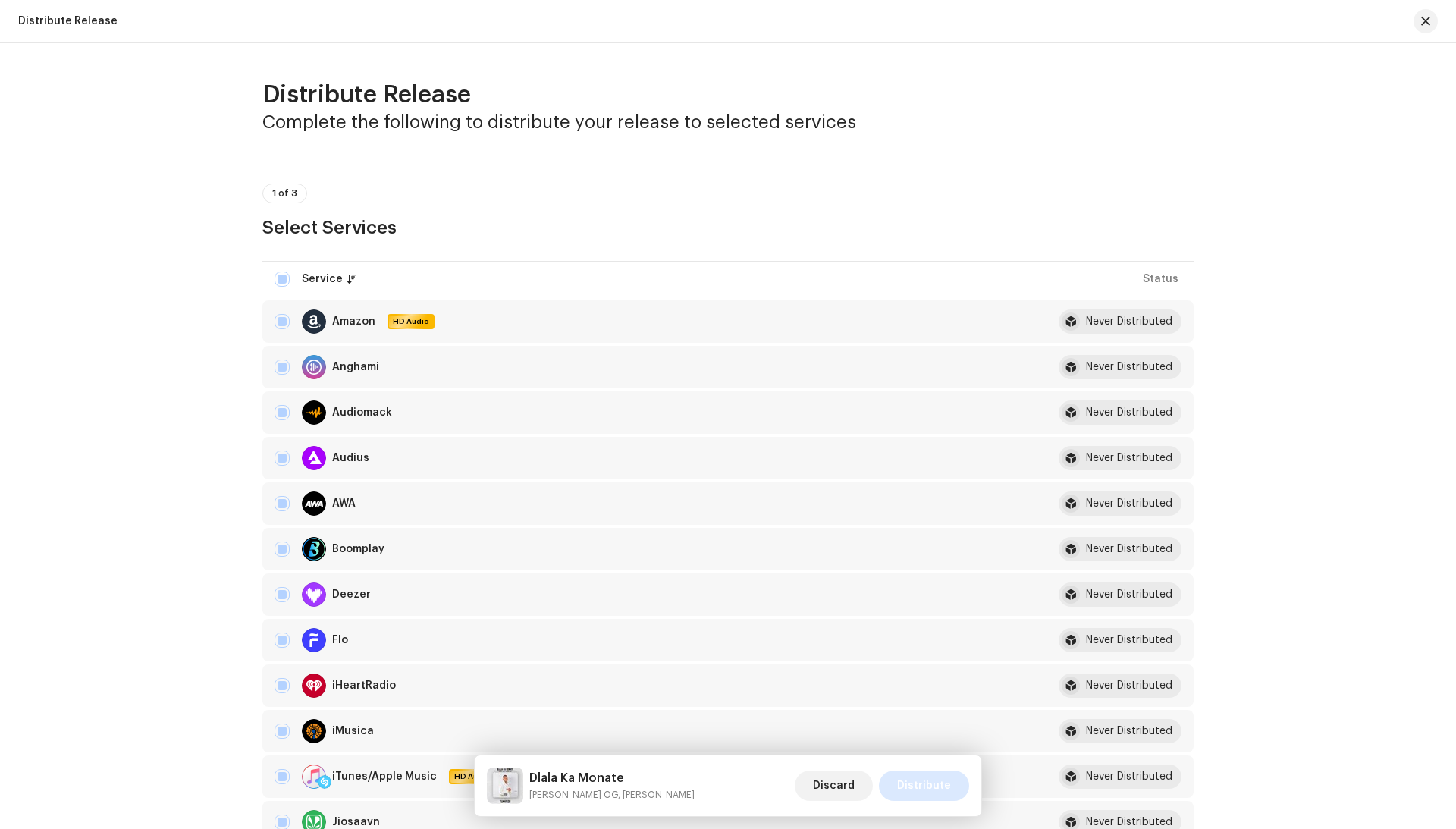
click at [907, 783] on span "Distribute" at bounding box center [924, 785] width 54 height 31
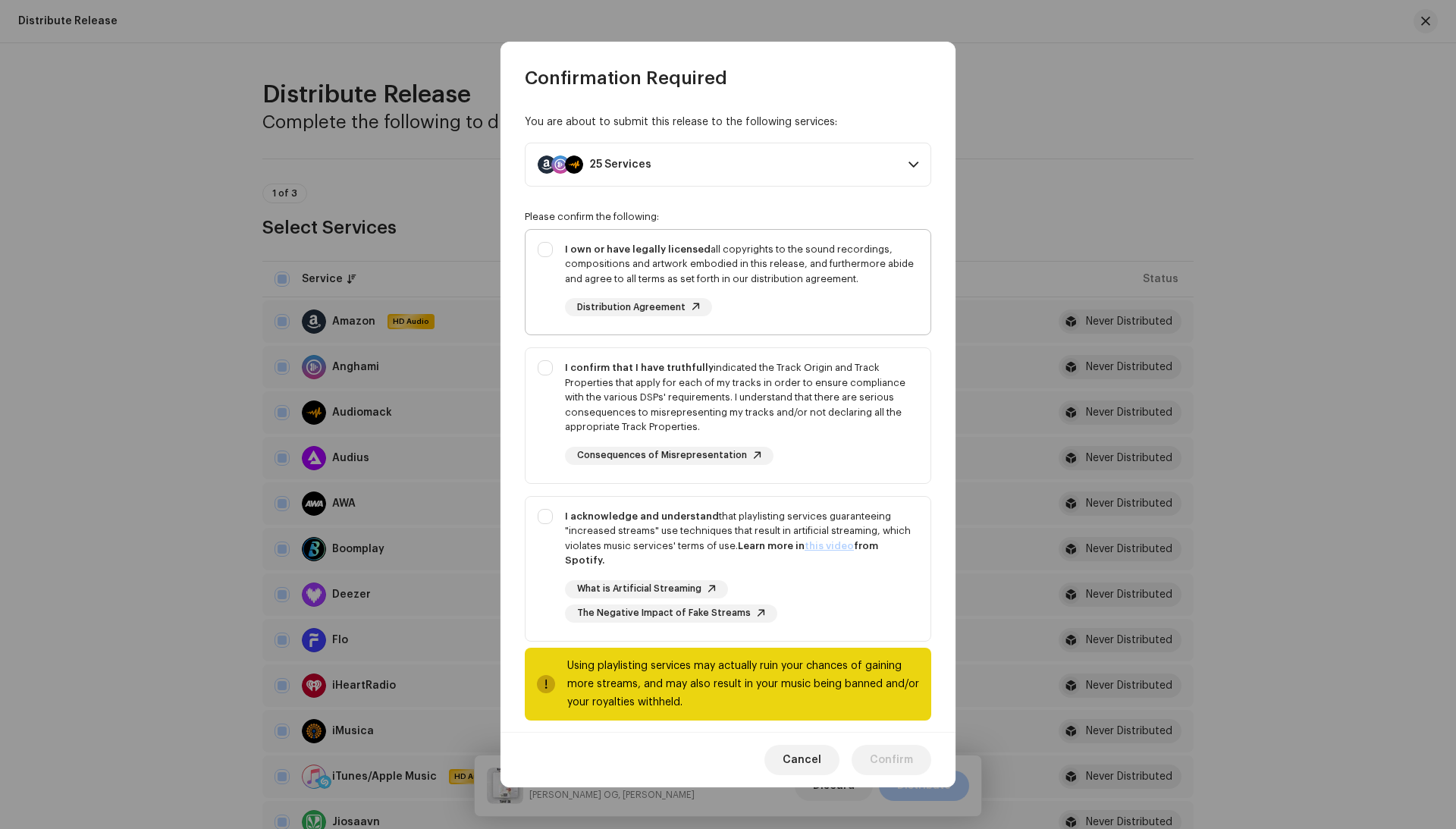
click at [912, 264] on div "I own or have legally licensed all copyrights to the sound recordings, composit…" at bounding box center [728, 279] width 405 height 100
checkbox input "true"
click at [828, 453] on div "I confirm that I have truthfully indicated the Track Origin and Track Propertie…" at bounding box center [741, 412] width 354 height 104
checkbox input "true"
click at [830, 616] on div "I acknowledge and understand that playlisting services guaranteeing "increased …" at bounding box center [728, 566] width 405 height 138
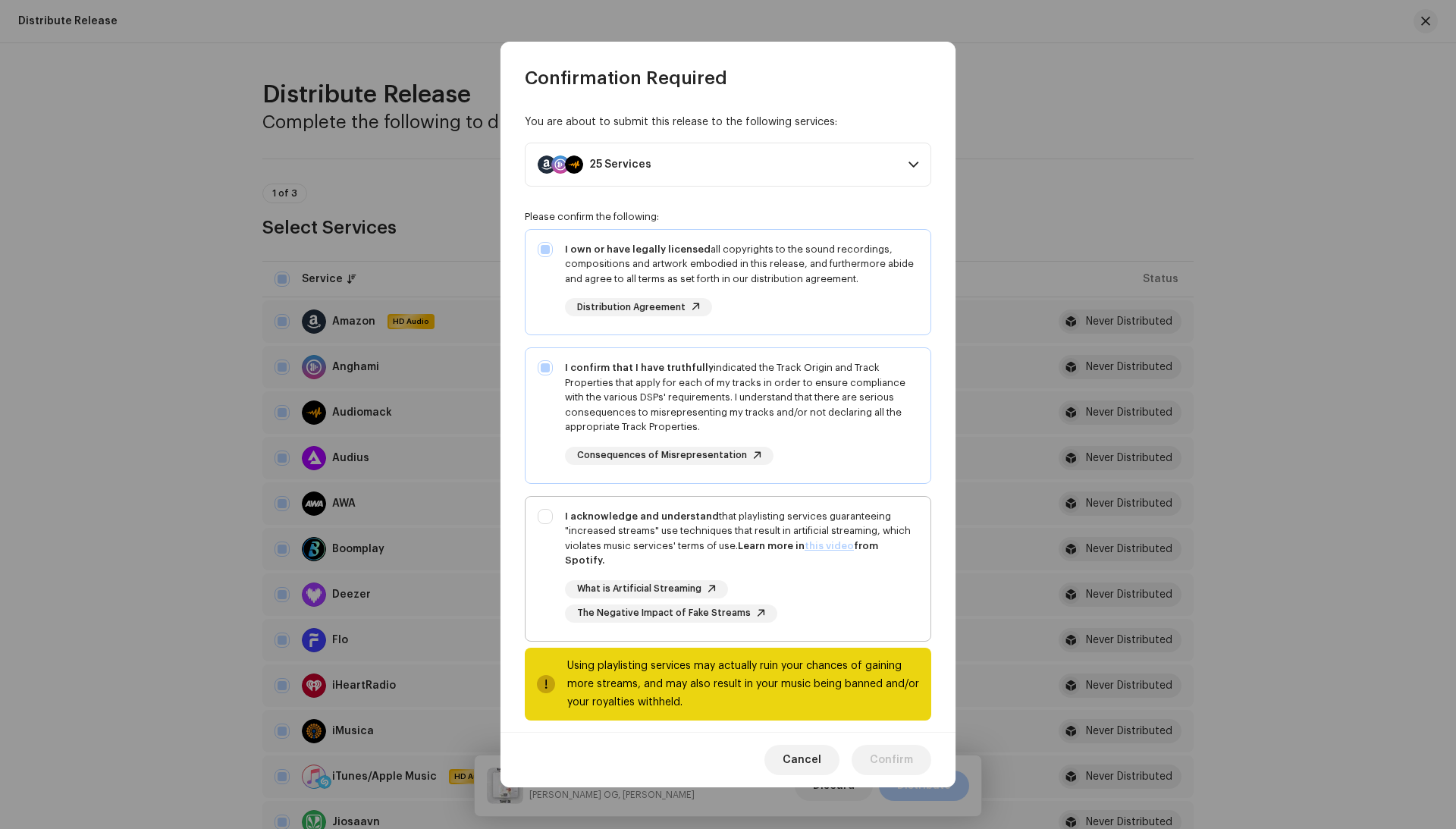
checkbox input "true"
click at [872, 763] on span "Confirm" at bounding box center [891, 759] width 43 height 31
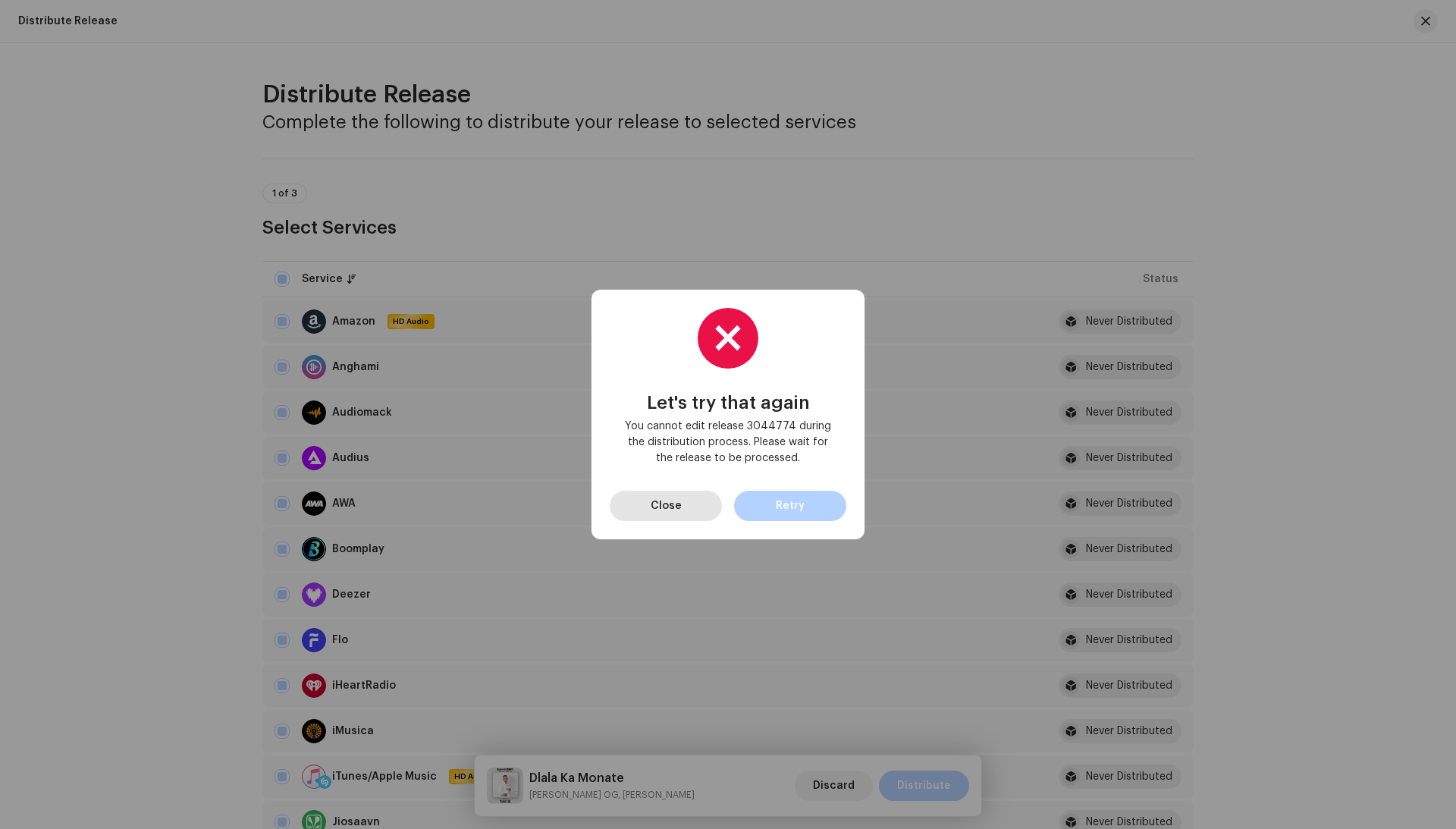
click at [668, 505] on span "Close" at bounding box center [665, 505] width 31 height 31
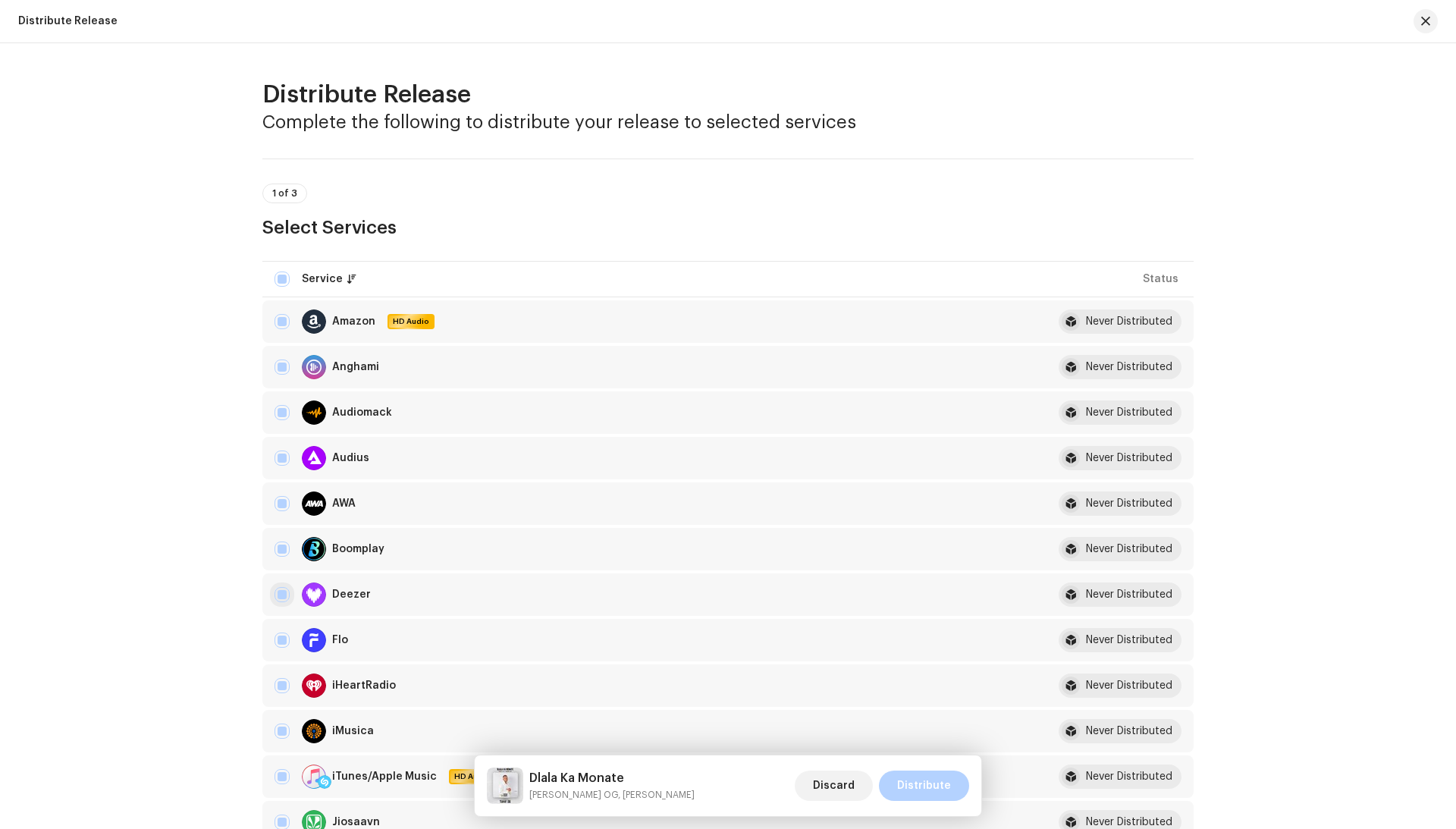
click at [277, 601] on input "checkbox" at bounding box center [282, 595] width 15 height 15
checkbox input "false"
click at [908, 793] on span "Distribute" at bounding box center [924, 785] width 54 height 31
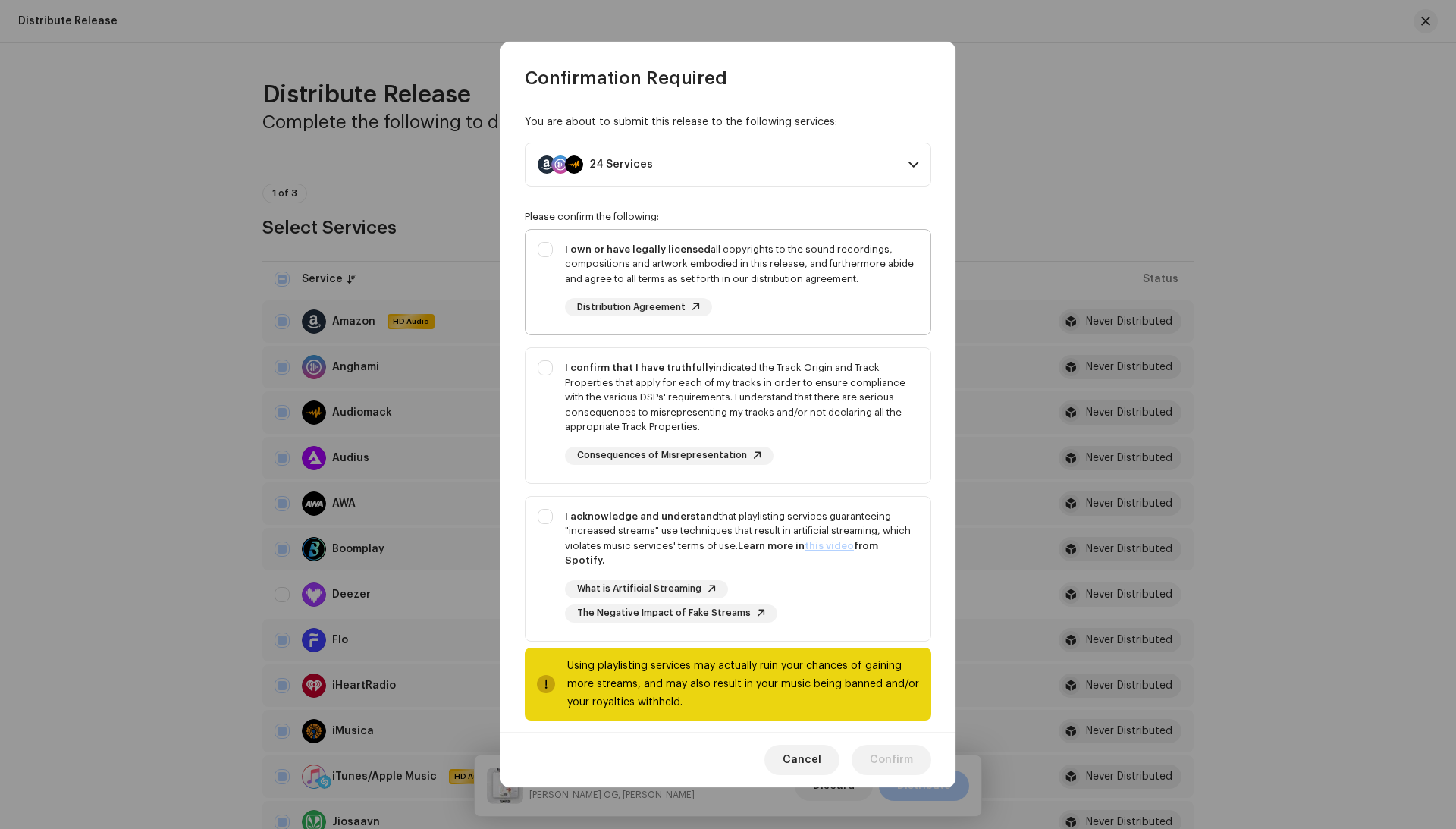
click at [835, 244] on div "I own or have legally licensed all copyrights to the sound recordings, composit…" at bounding box center [741, 264] width 354 height 45
checkbox input "true"
click at [835, 368] on div "I confirm that I have truthfully indicated the Track Origin and Track Propertie…" at bounding box center [741, 397] width 354 height 74
checkbox input "true"
click at [808, 581] on div "What is Artificial Streaming The Negative Impact of Fake Streams" at bounding box center [741, 602] width 354 height 43
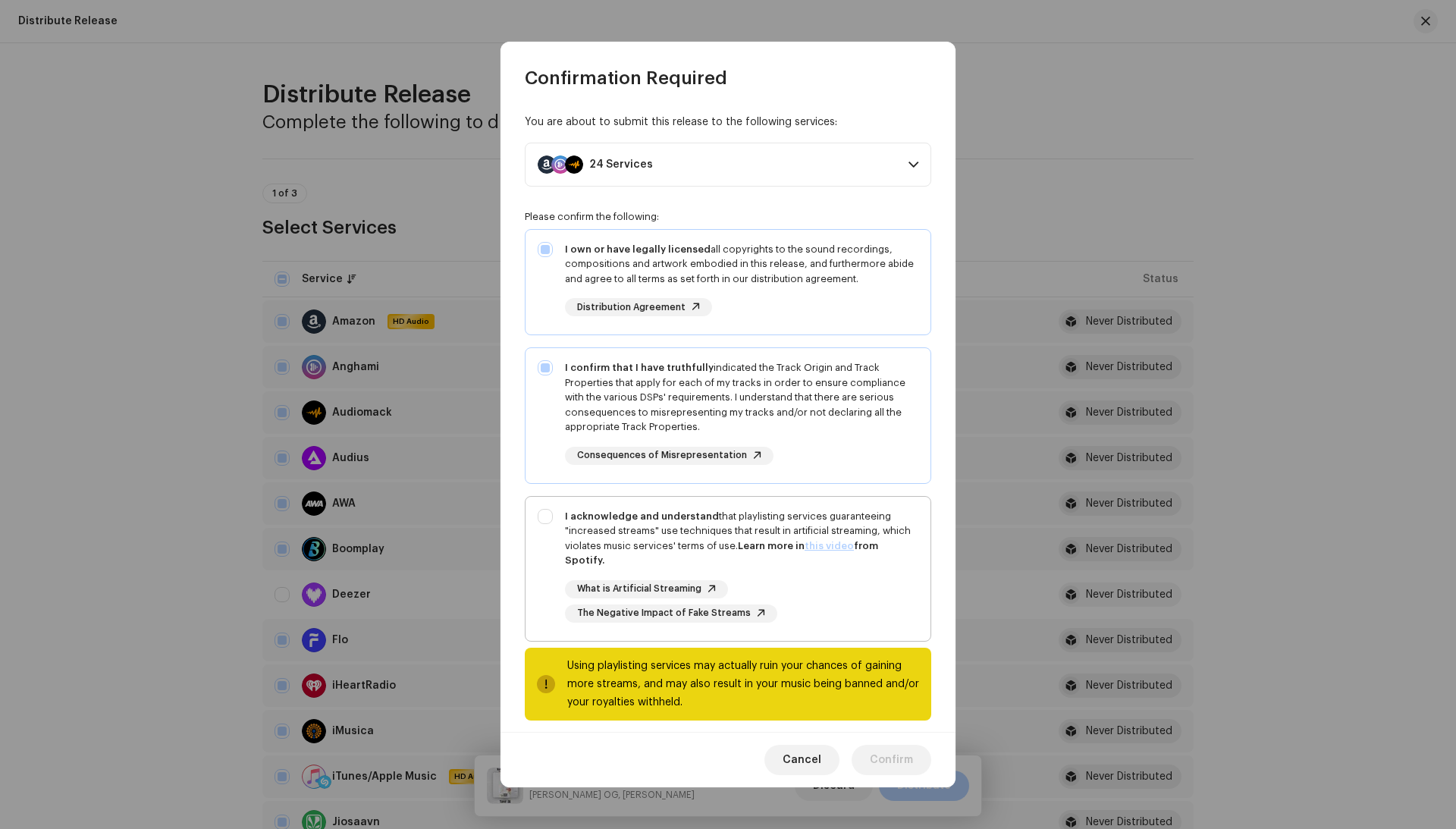
checkbox input "true"
click at [890, 753] on span "Confirm" at bounding box center [891, 759] width 43 height 31
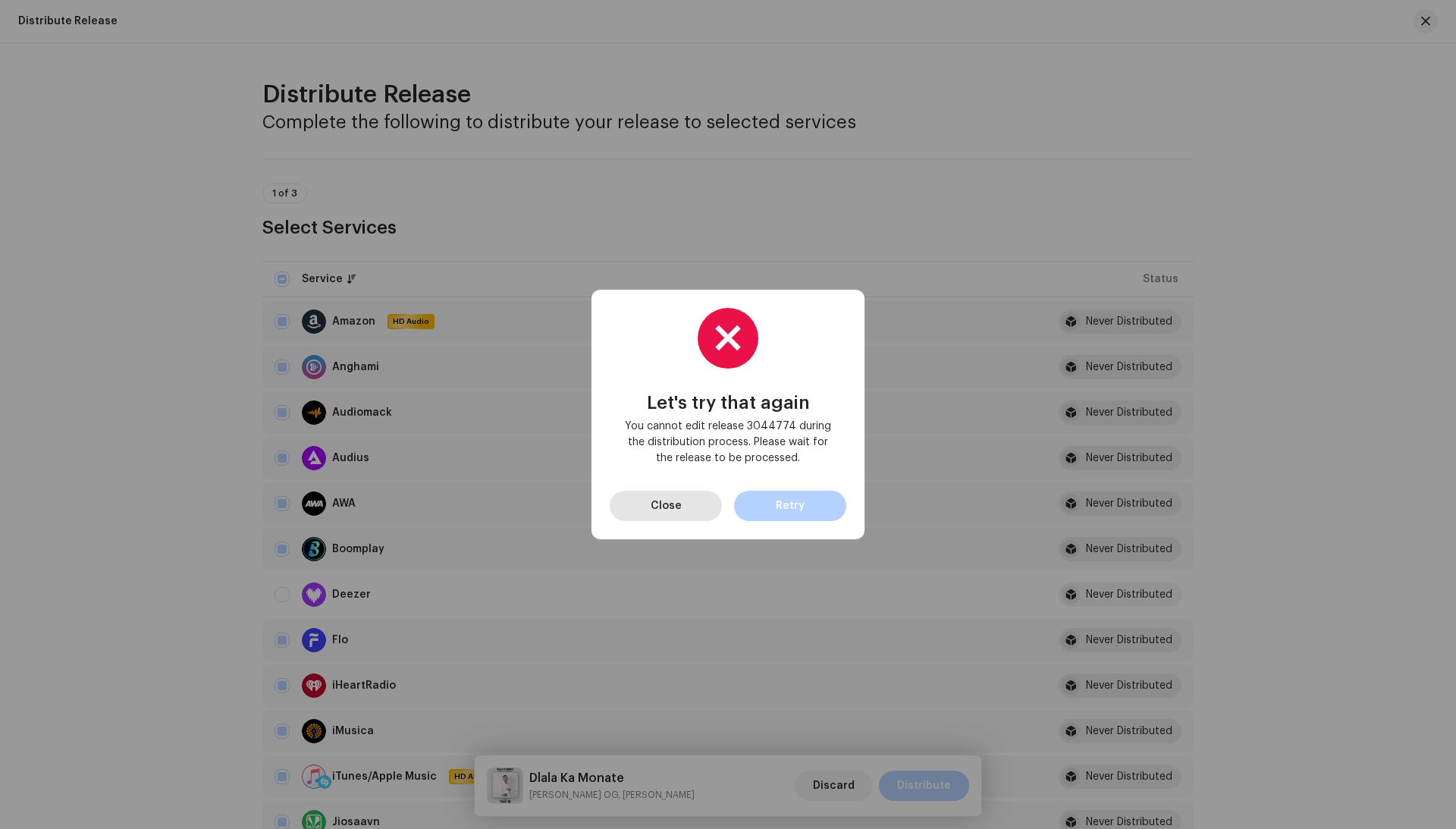
click at [650, 501] on span "Close" at bounding box center [665, 505] width 31 height 31
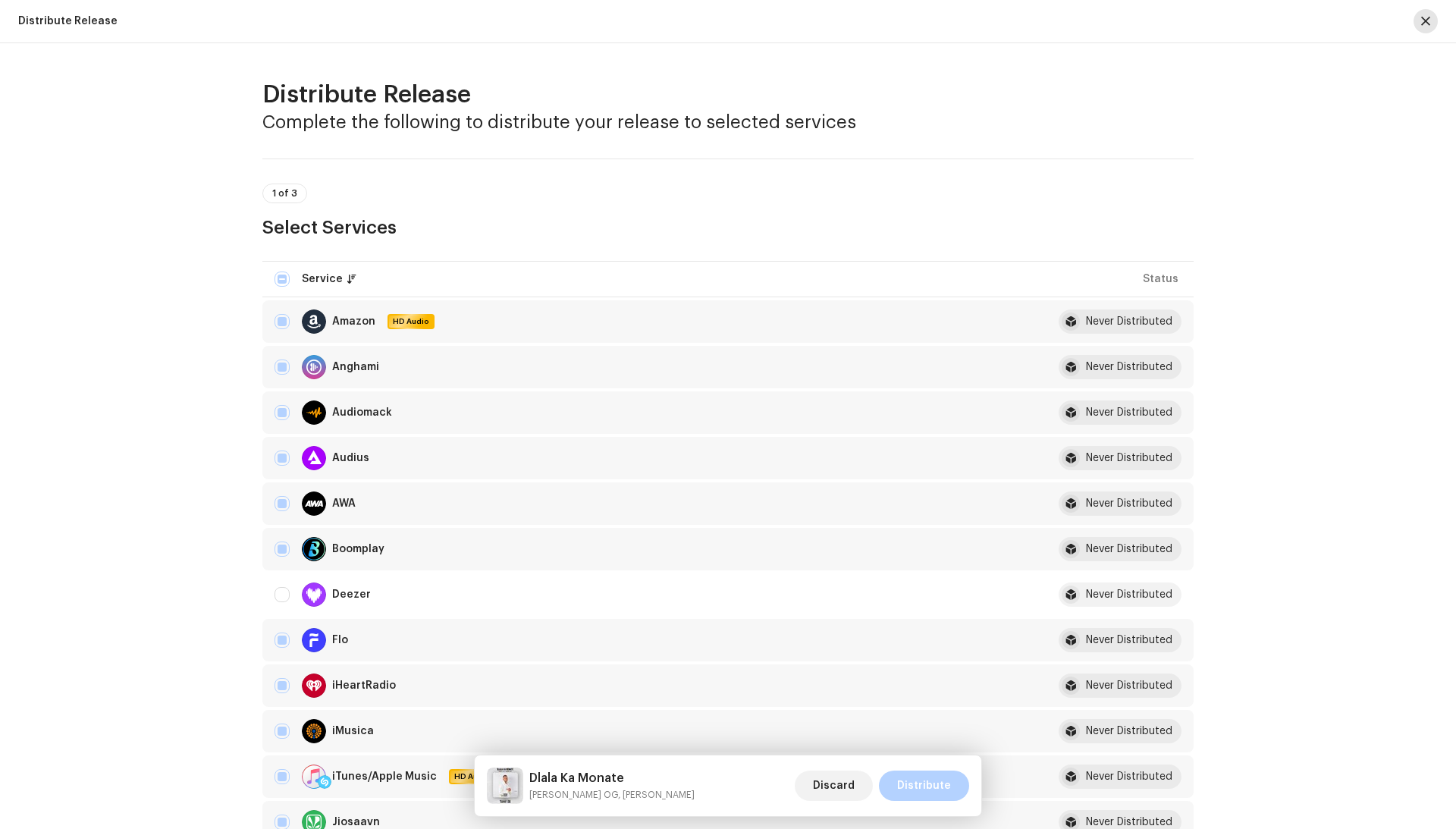
click at [1427, 22] on span "button" at bounding box center [1425, 20] width 9 height 12
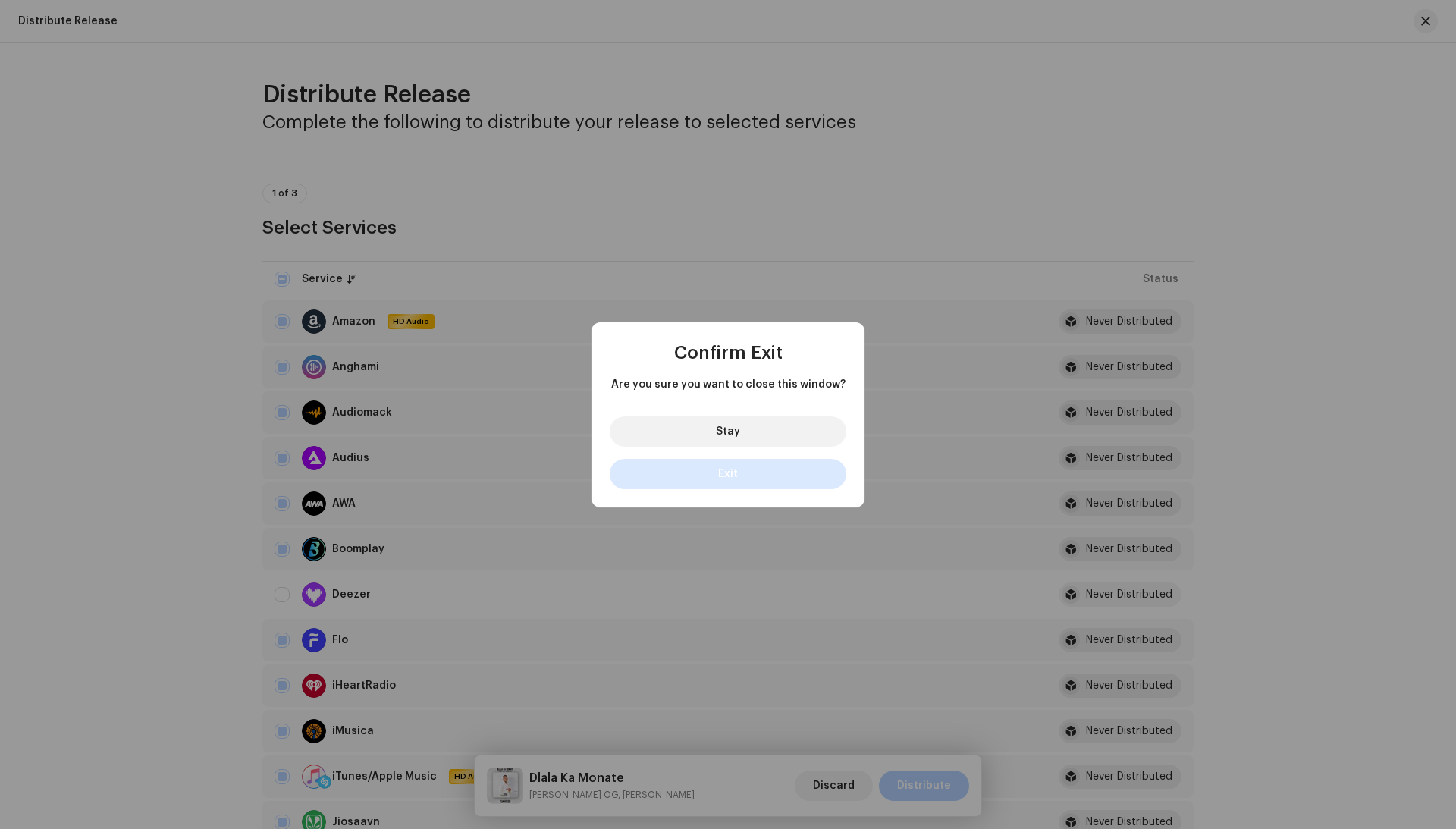
click at [806, 471] on button "Exit" at bounding box center [728, 474] width 236 height 31
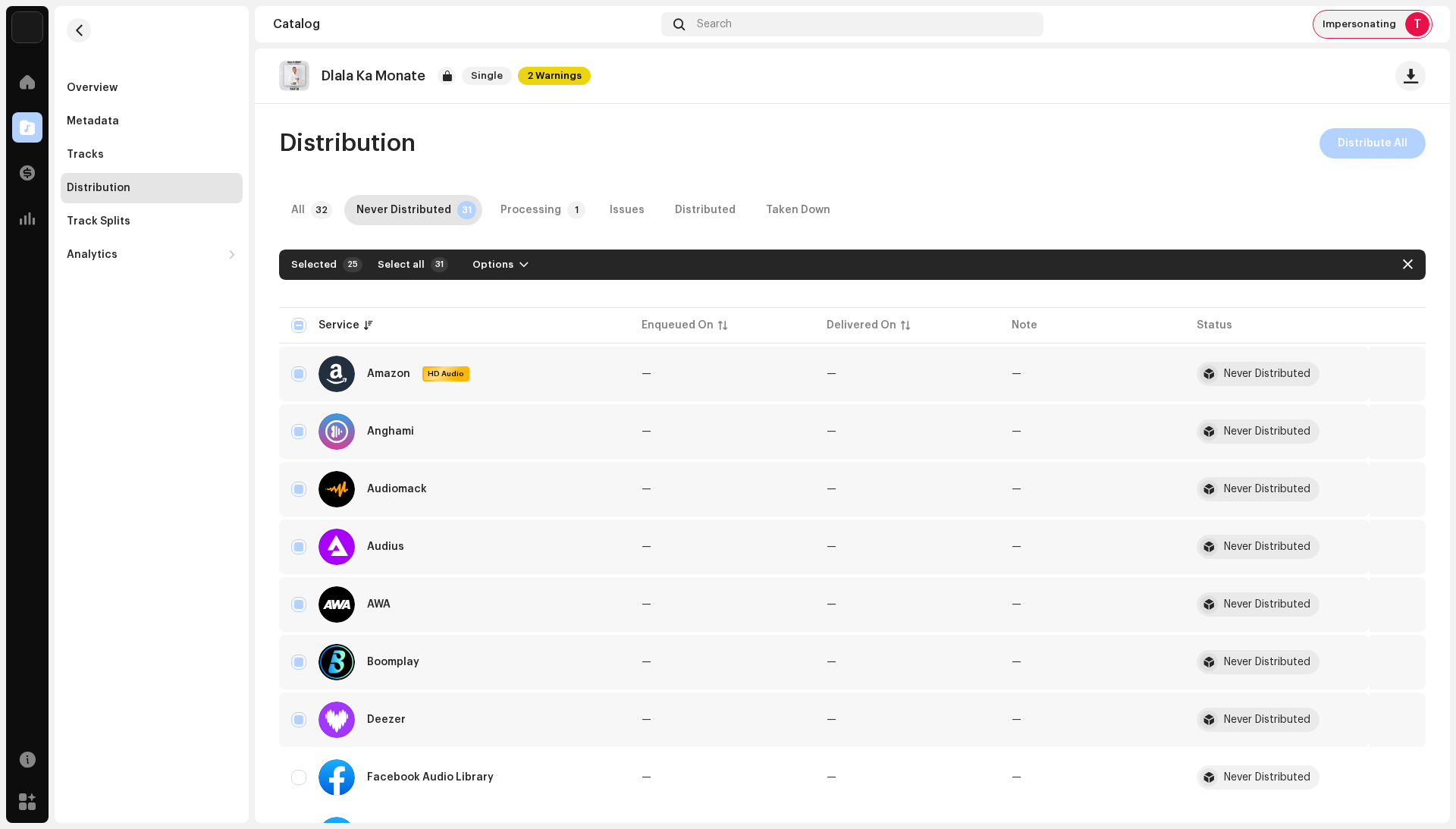
click at [1329, 37] on div "Impersonating T" at bounding box center [1372, 23] width 118 height 27
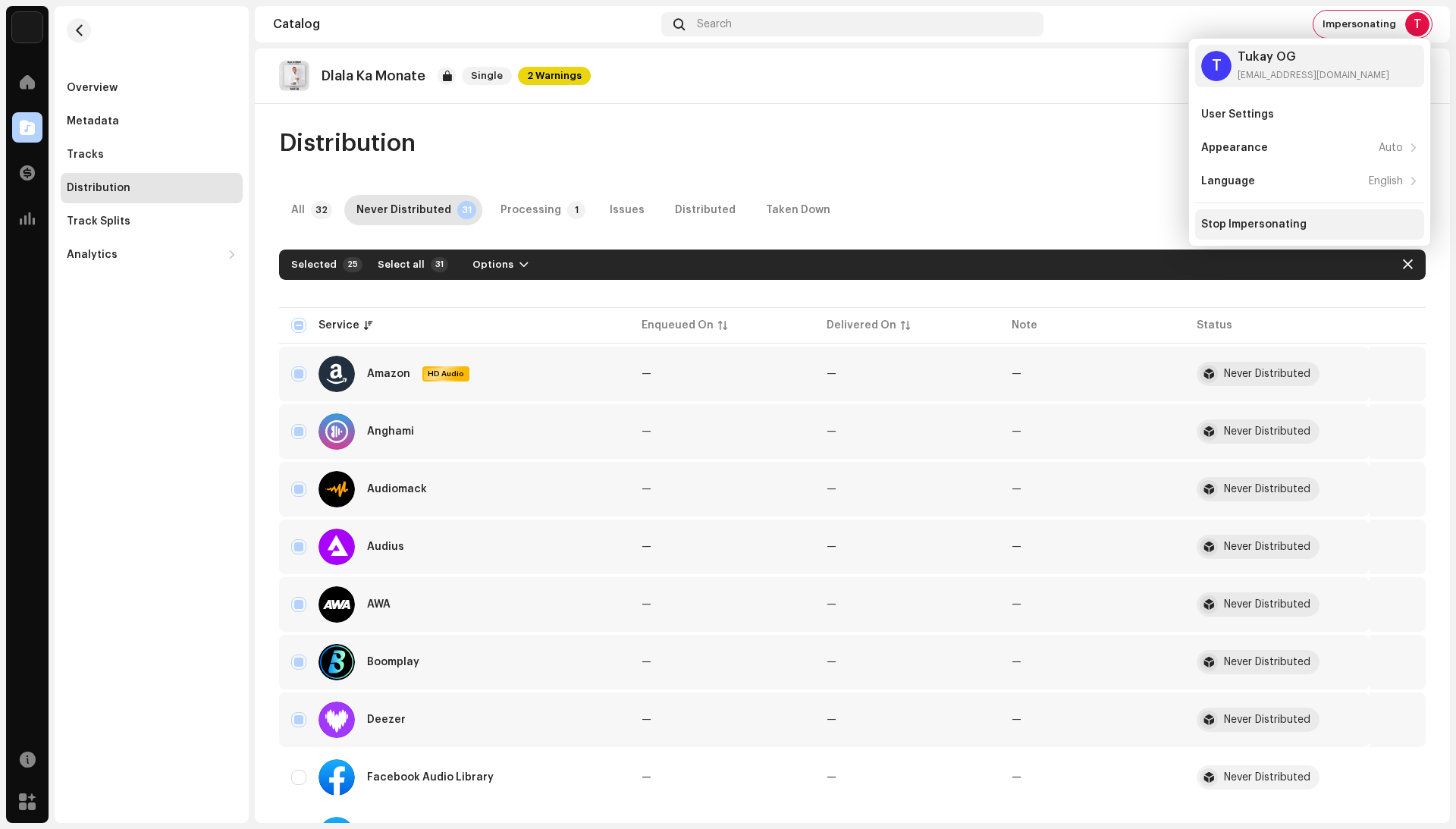
click at [1233, 220] on div "Stop Impersonating" at bounding box center [1253, 224] width 105 height 12
